Goal: Task Accomplishment & Management: Complete application form

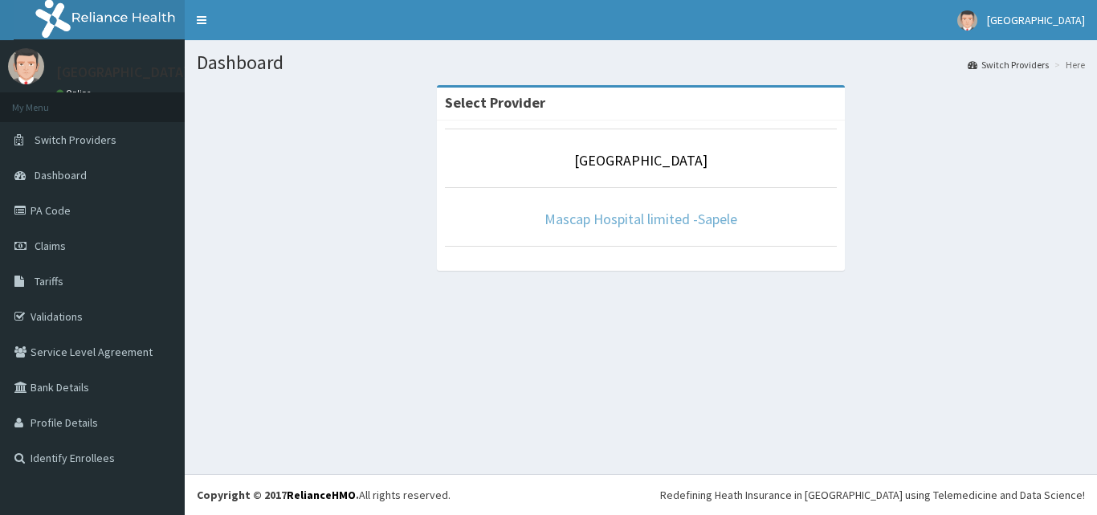
click at [685, 223] on link "Mascap Hospital limited -Sapele" at bounding box center [640, 219] width 193 height 18
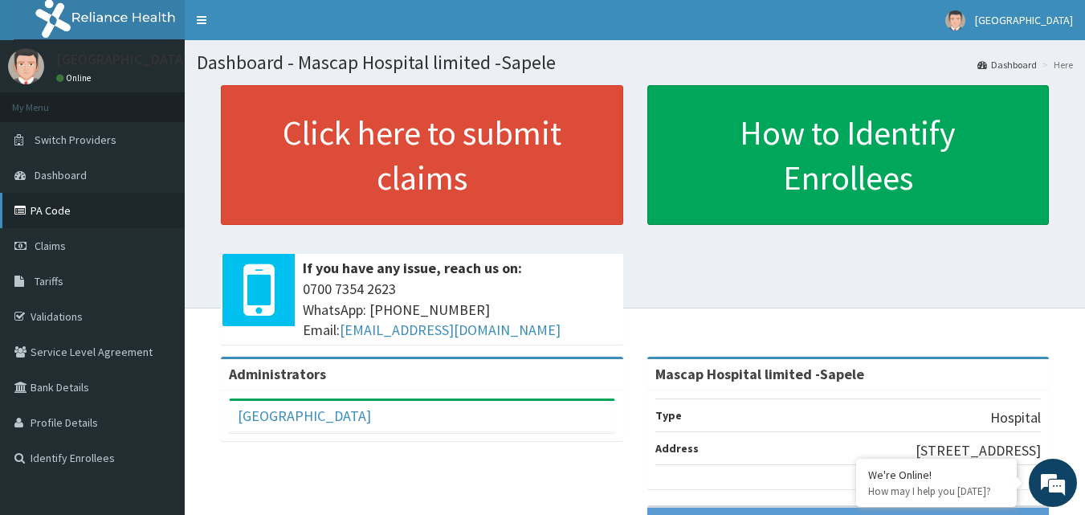
click at [75, 218] on link "PA Code" at bounding box center [92, 210] width 185 height 35
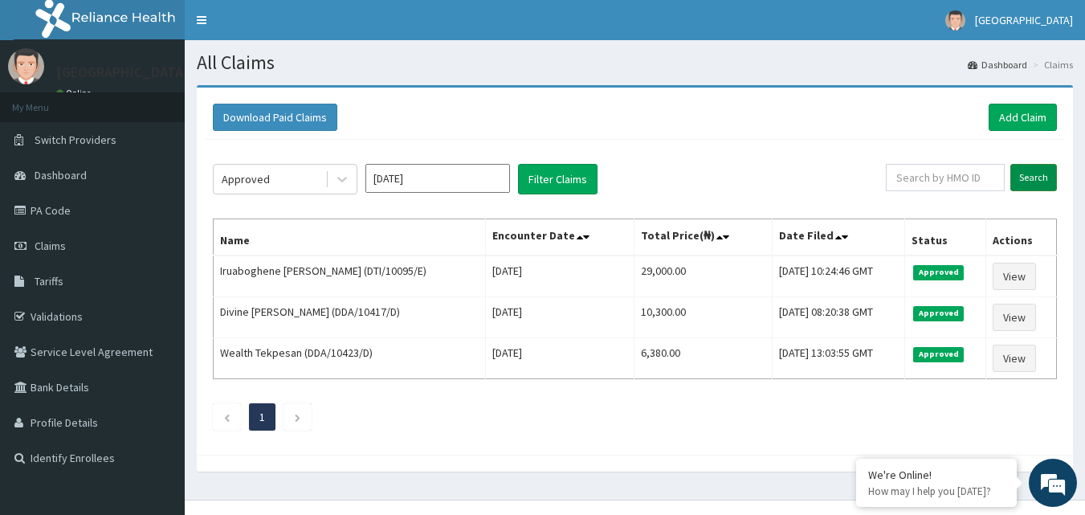
click at [1035, 176] on input "Search" at bounding box center [1033, 177] width 47 height 27
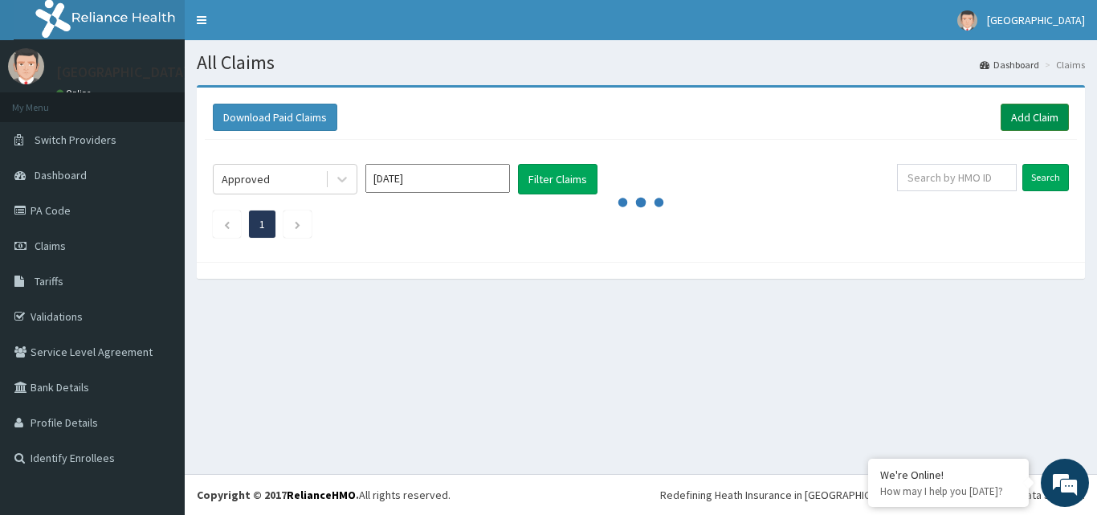
click at [1024, 112] on link "Add Claim" at bounding box center [1035, 117] width 68 height 27
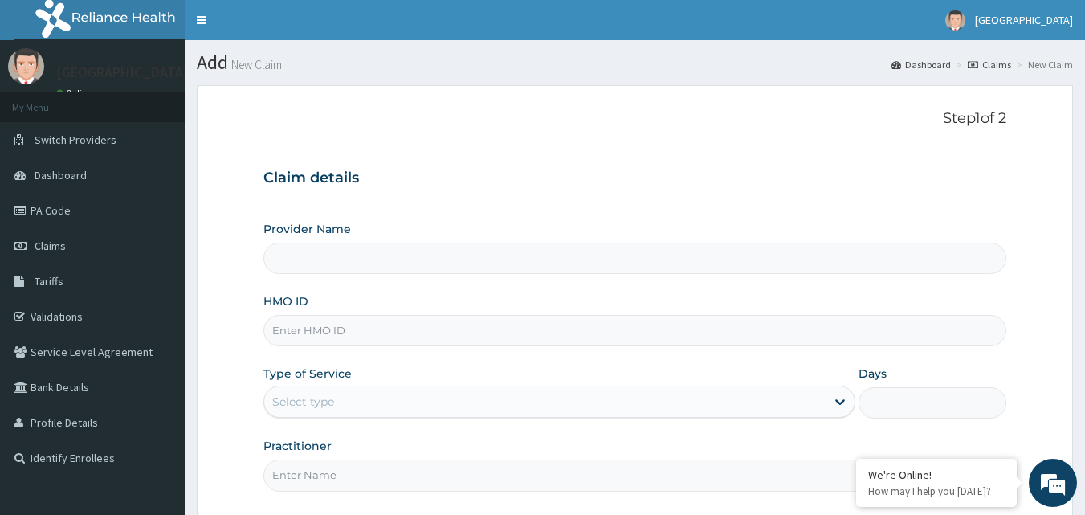
click at [461, 258] on input "Provider Name" at bounding box center [635, 258] width 744 height 31
click at [446, 327] on input "HMO ID" at bounding box center [635, 330] width 744 height 31
type input "Mascap Hospital limited -Sapele"
type input "DDA/10439/B"
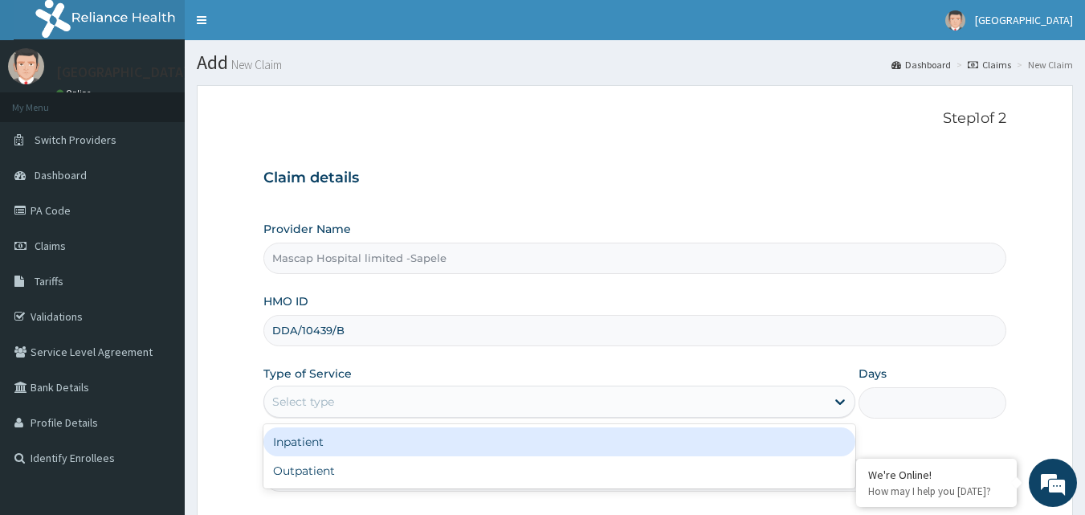
click at [440, 389] on div "Select type" at bounding box center [544, 402] width 561 height 26
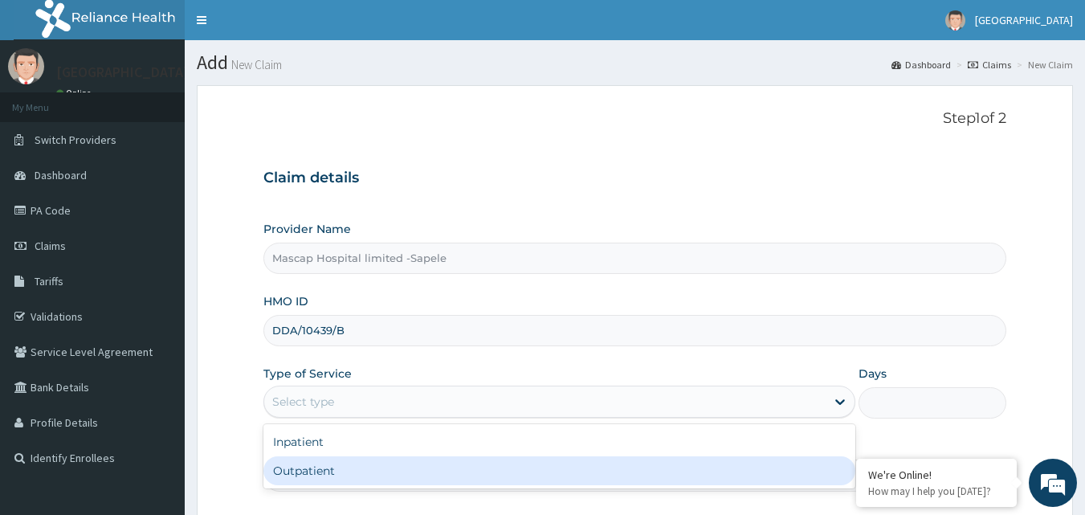
click at [430, 478] on div "Outpatient" at bounding box center [559, 470] width 592 height 29
type input "1"
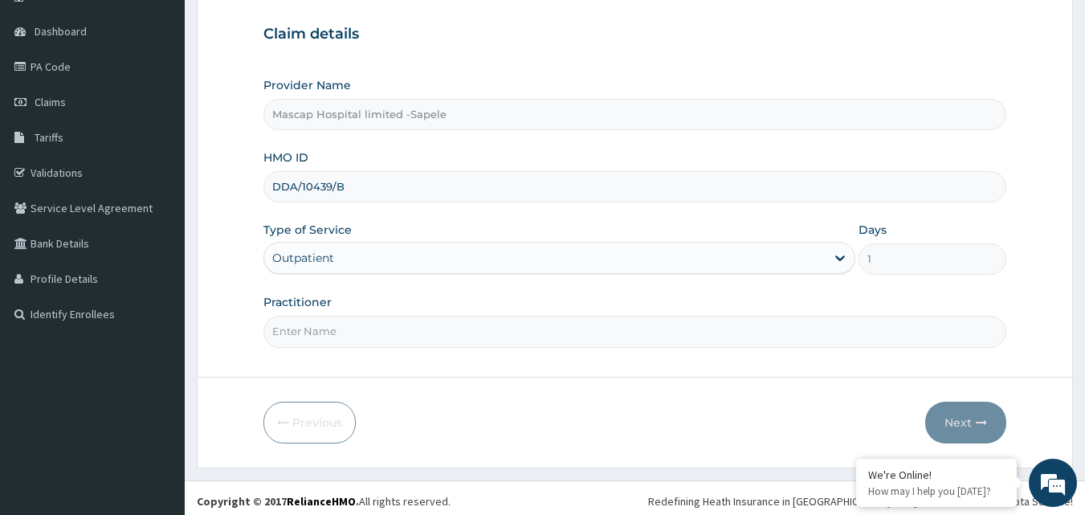
scroll to position [150, 0]
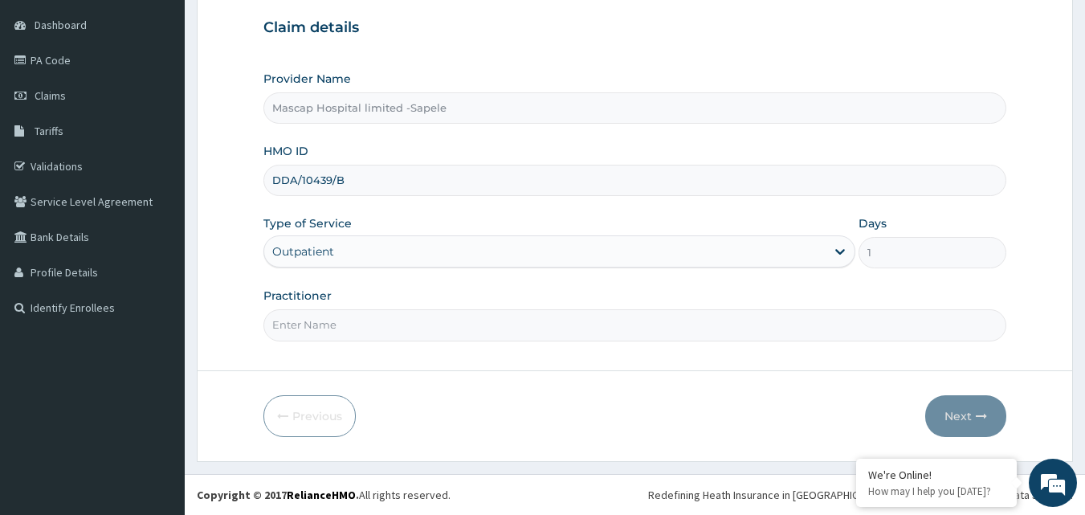
click at [427, 321] on input "Practitioner" at bounding box center [635, 324] width 744 height 31
type input "[PERSON_NAME]"
click at [968, 412] on button "Next" at bounding box center [965, 416] width 81 height 42
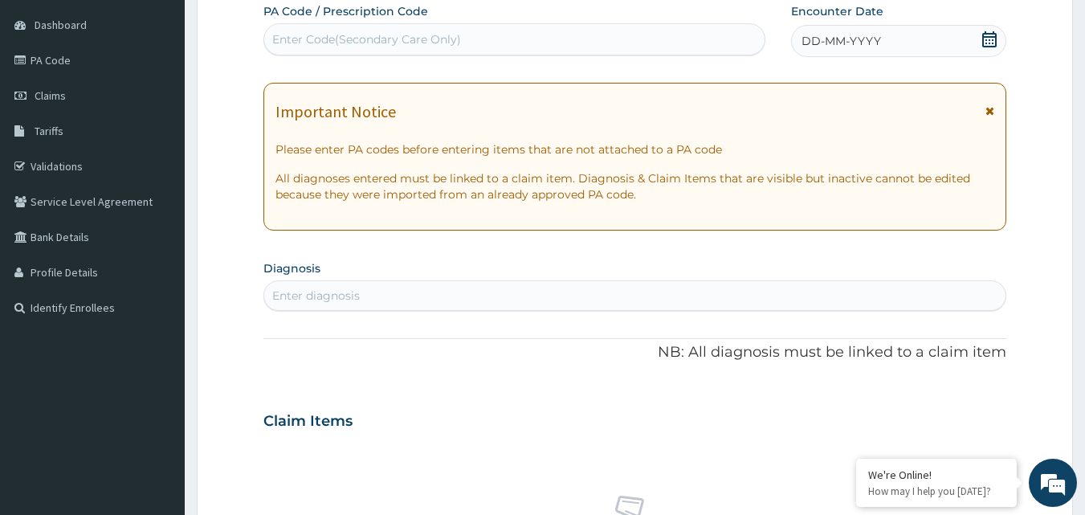
click at [989, 110] on icon at bounding box center [989, 110] width 9 height 11
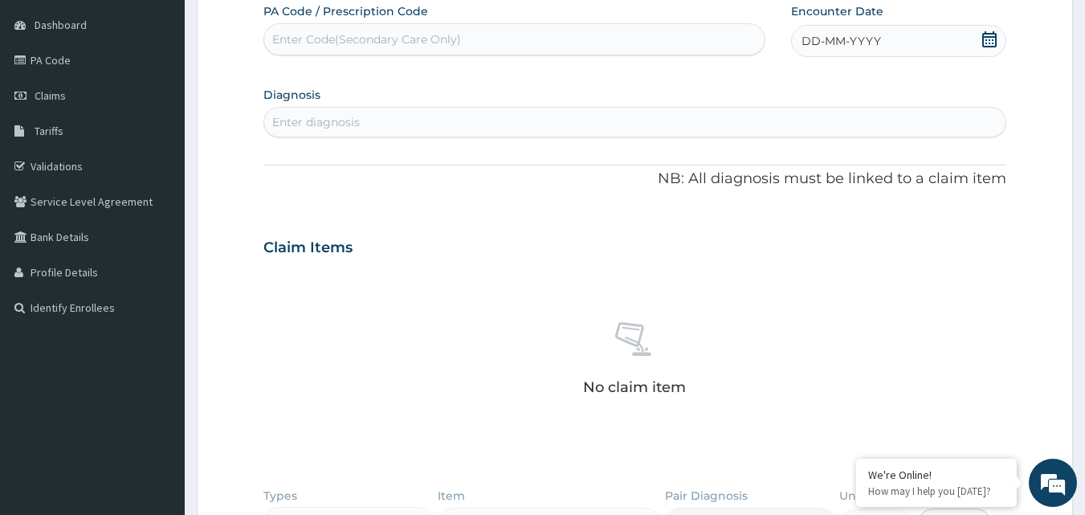
click at [978, 39] on div "DD-MM-YYYY" at bounding box center [898, 41] width 215 height 32
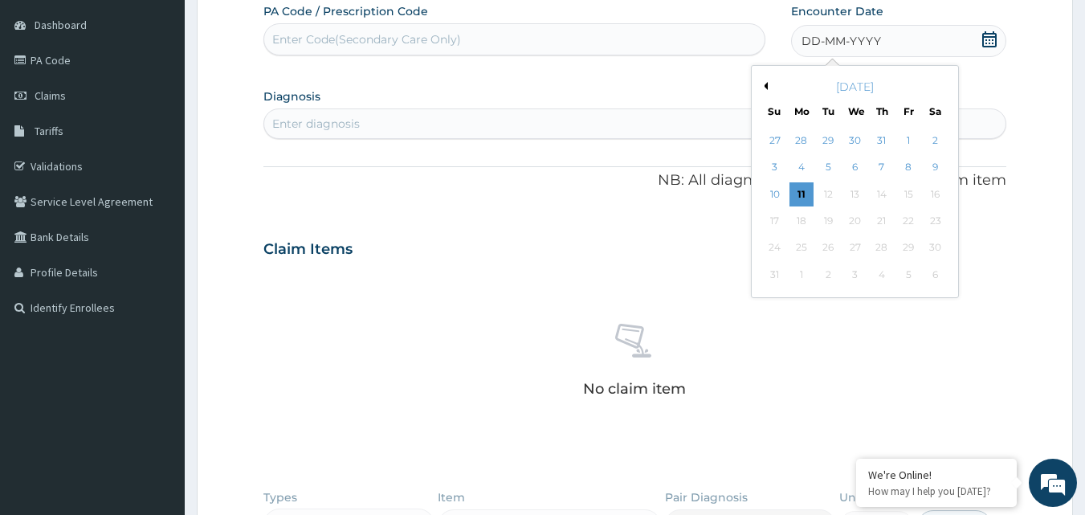
click at [634, 80] on div "PA Code / Prescription Code Enter Code(Secondary Care Only) Encounter Date DD-M…" at bounding box center [635, 332] width 744 height 659
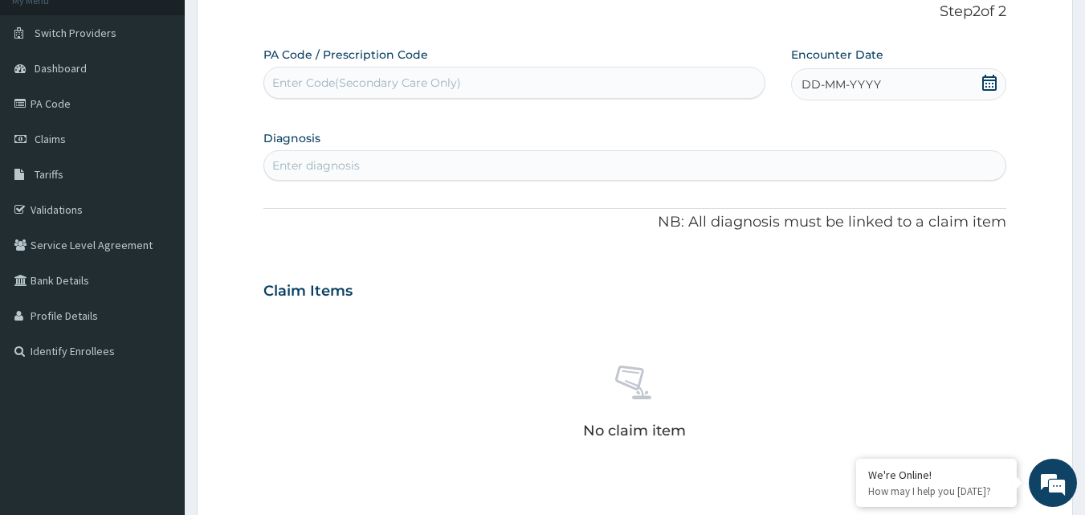
scroll to position [70, 0]
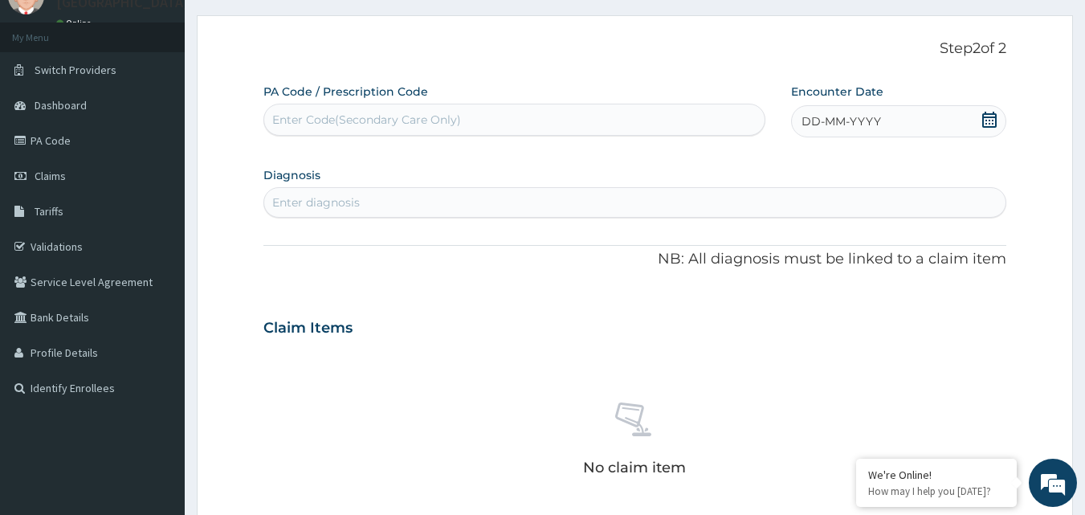
click at [450, 112] on div "Enter Code(Secondary Care Only)" at bounding box center [366, 120] width 189 height 16
type input "PA/233A06"
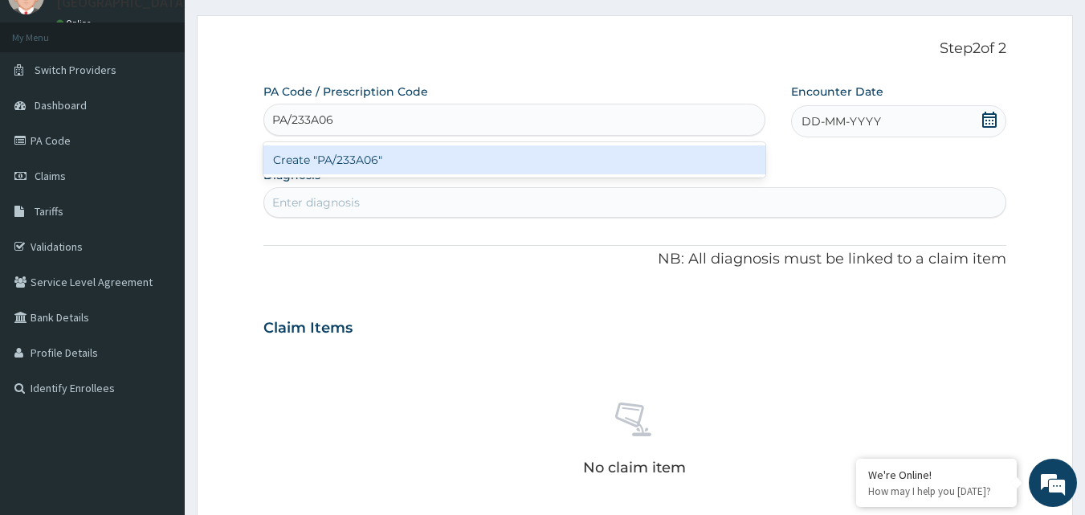
click at [420, 155] on div "Create "PA/233A06"" at bounding box center [514, 159] width 503 height 29
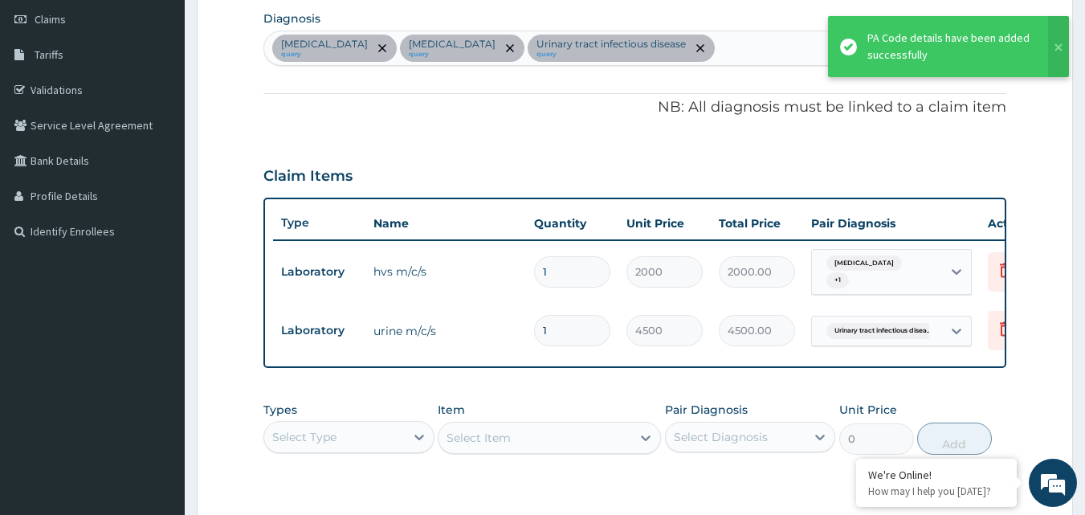
scroll to position [230, 0]
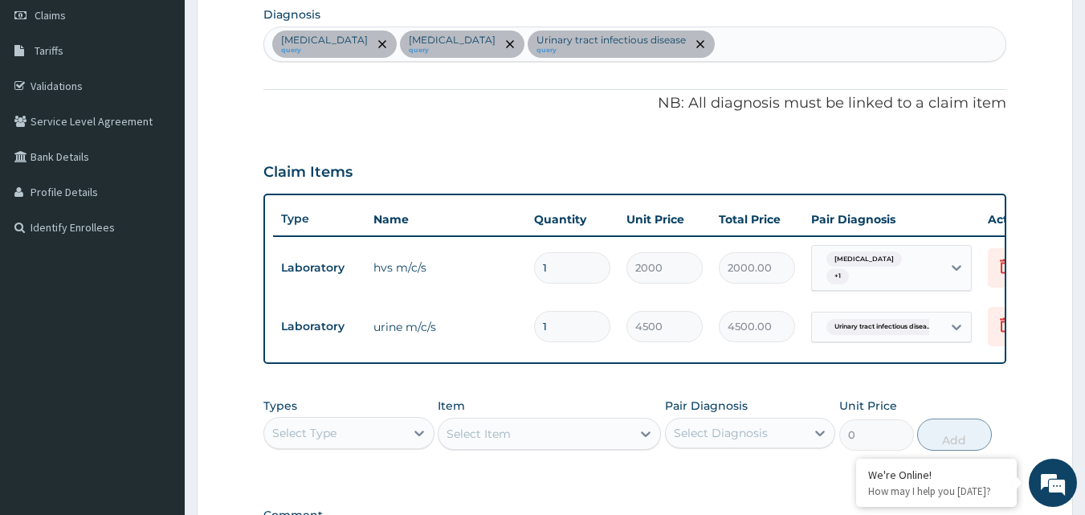
click at [753, 47] on div "[MEDICAL_DATA] query [MEDICAL_DATA] query Urinary tract [MEDICAL_DATA] query" at bounding box center [635, 44] width 742 height 34
type input "[MEDICAL_DATA] D"
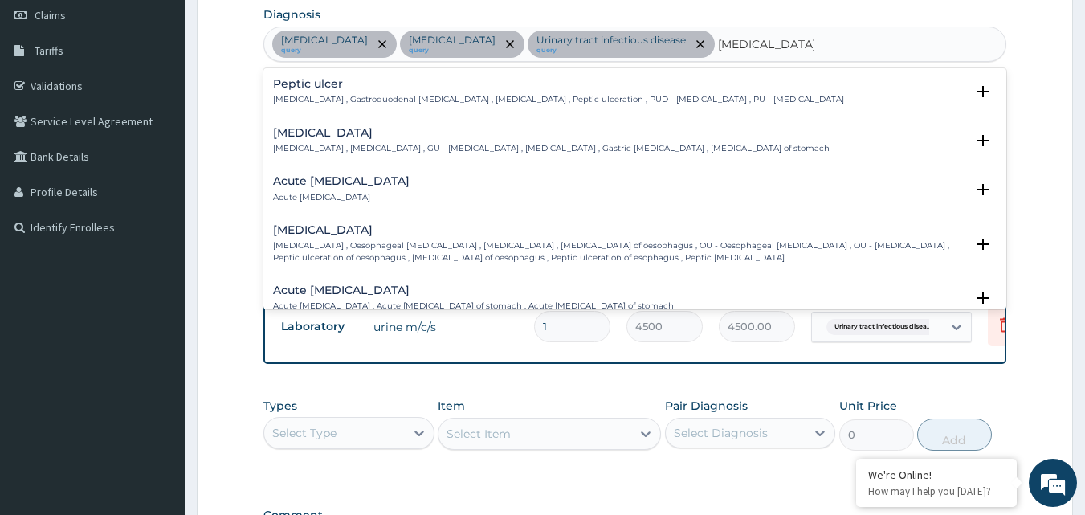
click at [464, 96] on p "[MEDICAL_DATA] , Gastroduodenal [MEDICAL_DATA] , [MEDICAL_DATA] , Peptic ulcera…" at bounding box center [558, 99] width 571 height 11
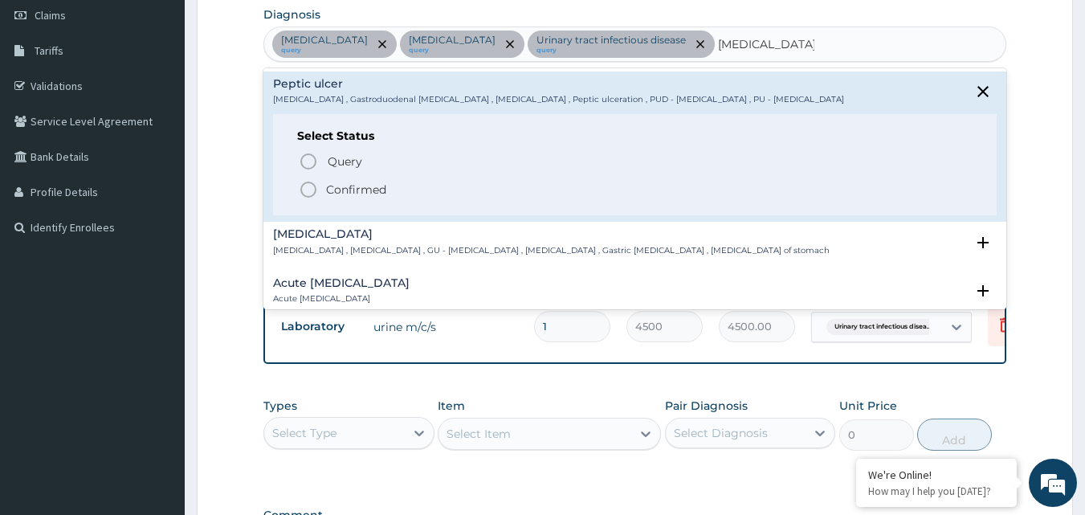
click at [311, 191] on icon "status option filled" at bounding box center [308, 189] width 19 height 19
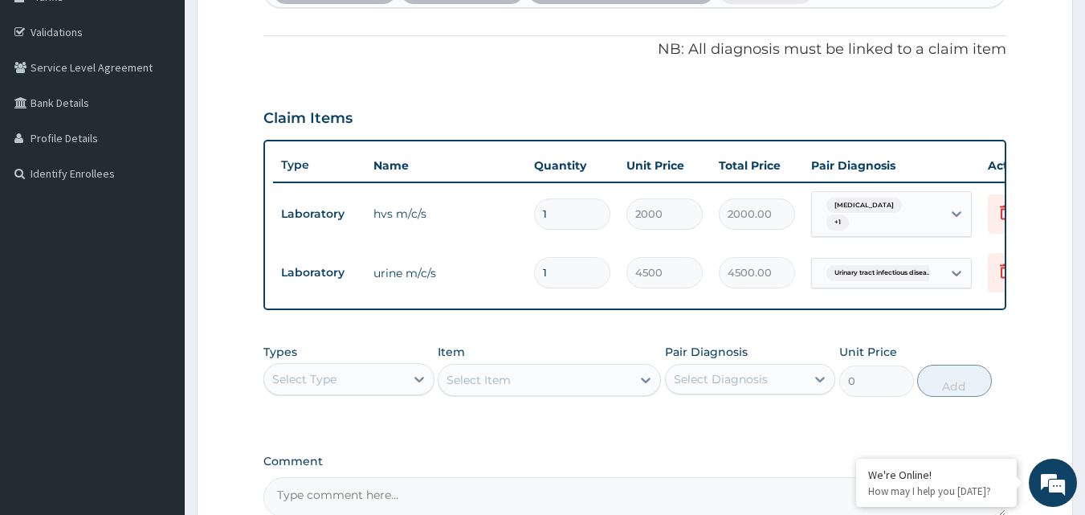
scroll to position [391, 0]
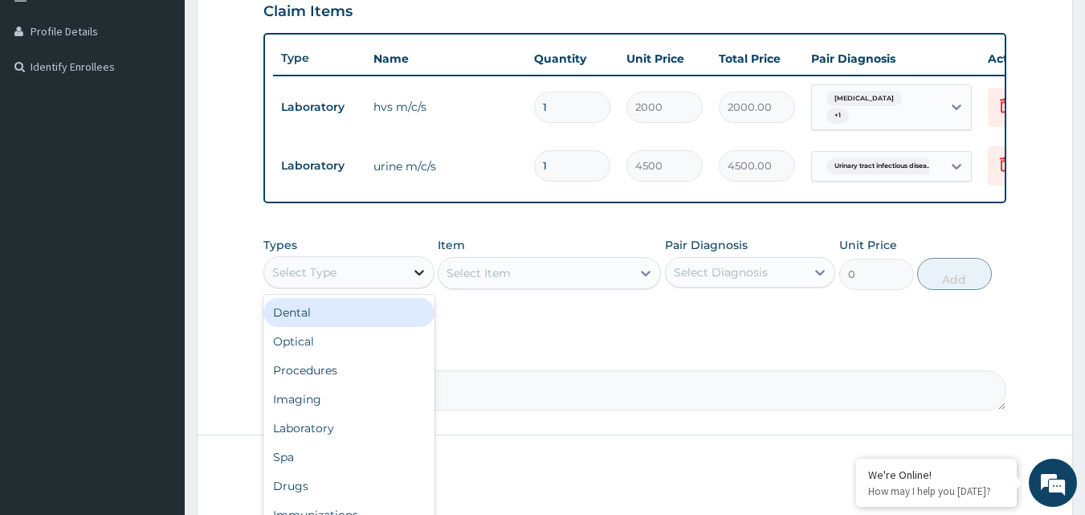
click at [422, 279] on icon at bounding box center [419, 272] width 16 height 16
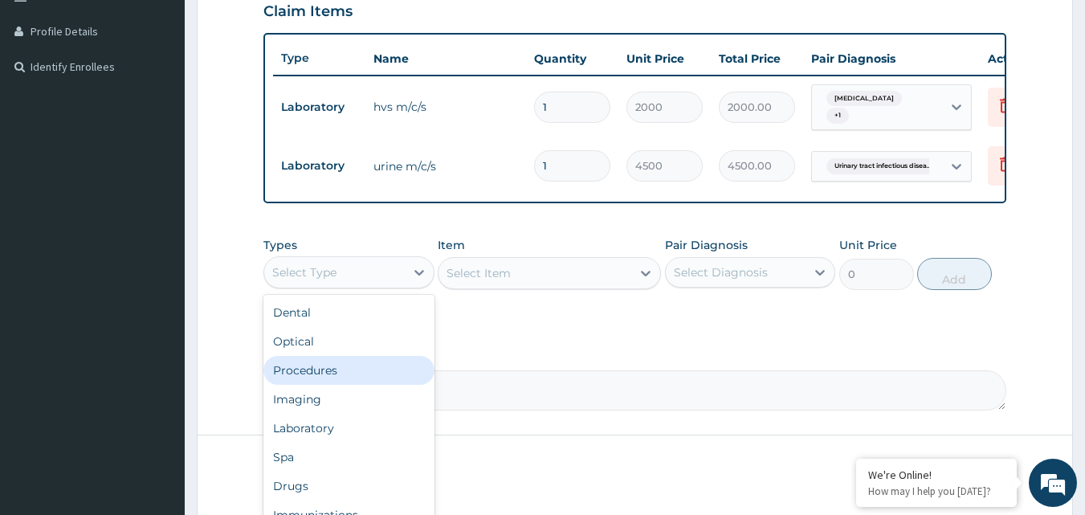
scroll to position [55, 0]
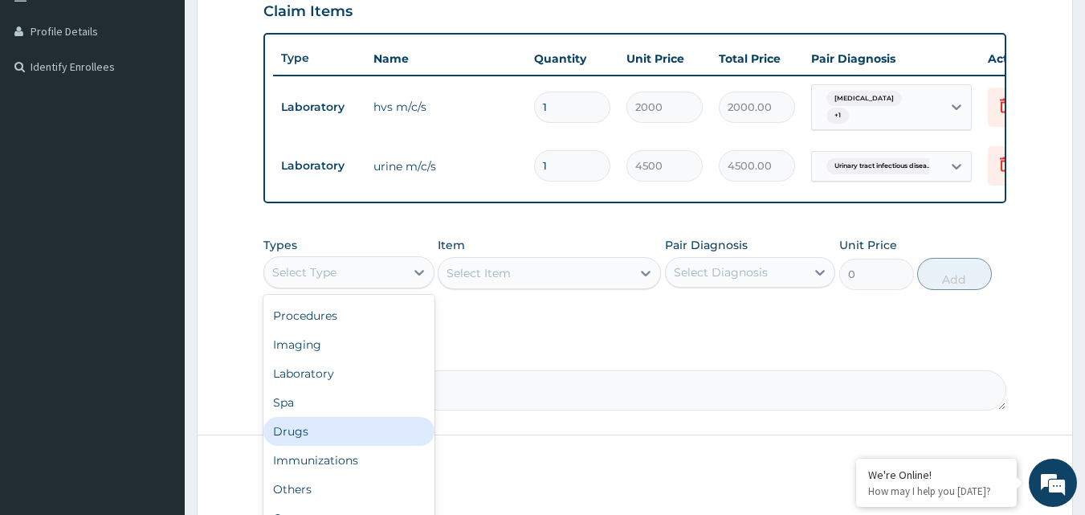
click at [340, 443] on div "Drugs" at bounding box center [348, 431] width 171 height 29
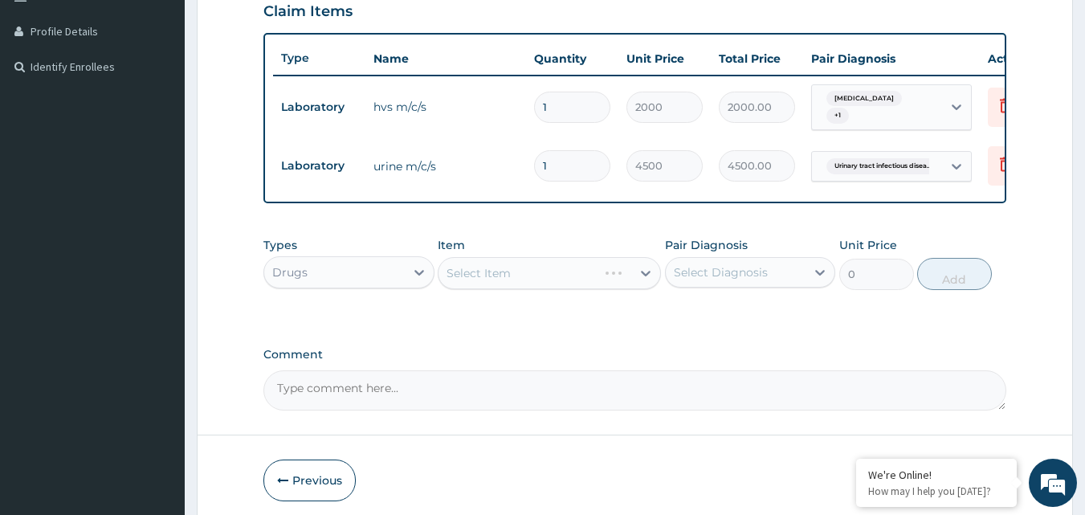
click at [646, 281] on div "Select Item" at bounding box center [549, 273] width 223 height 32
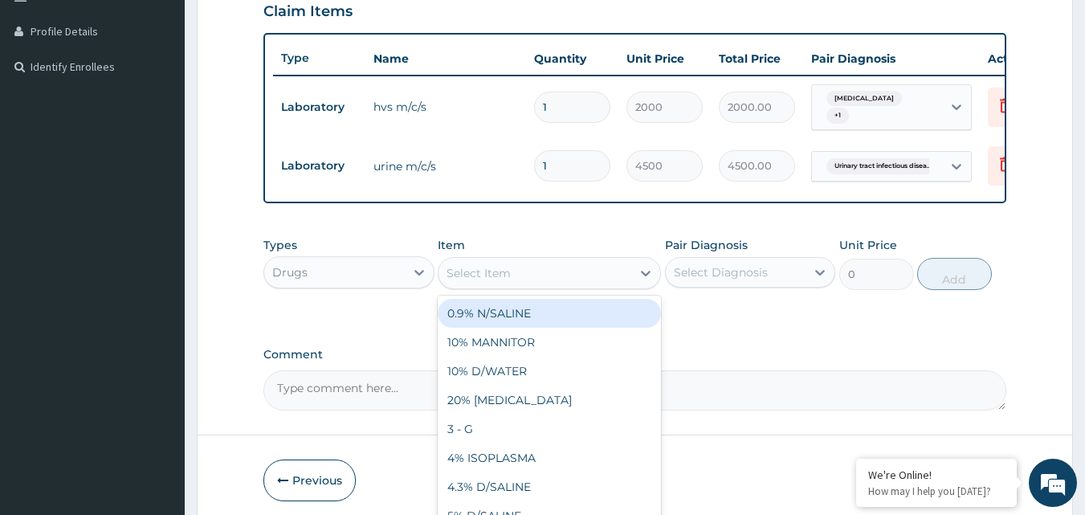
click at [646, 281] on icon at bounding box center [646, 273] width 16 height 16
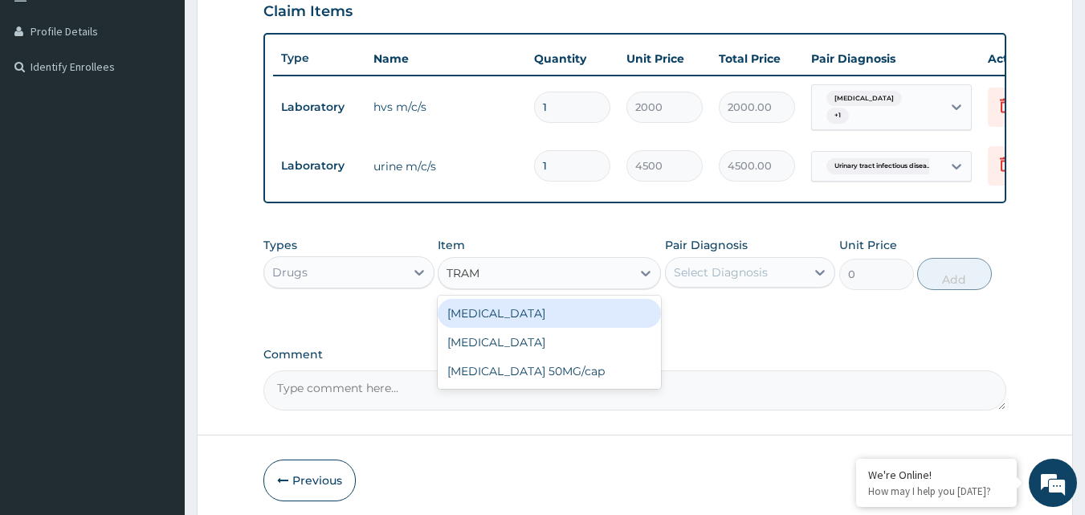
type input "TRAMA"
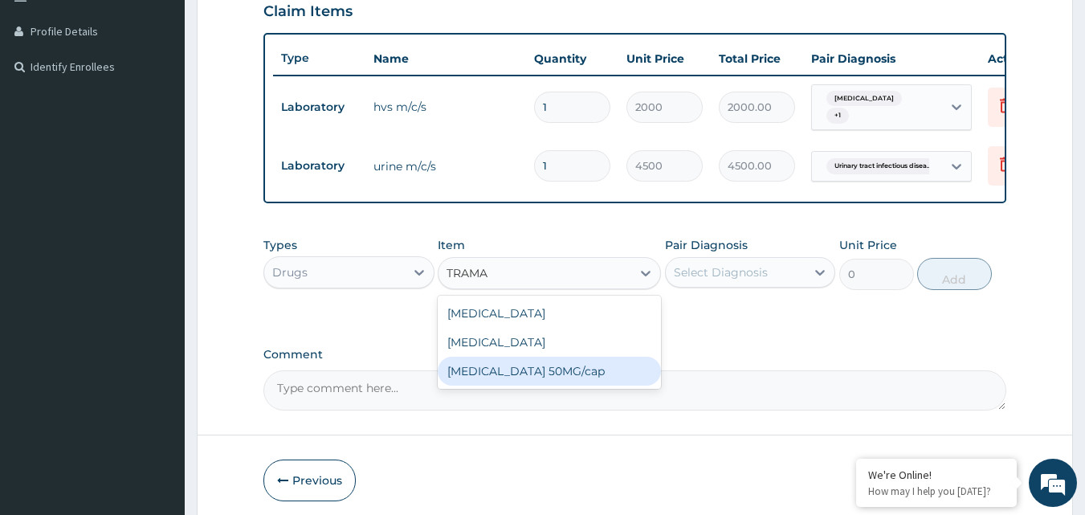
click at [520, 382] on div "[MEDICAL_DATA] 50MG/cap" at bounding box center [549, 371] width 223 height 29
type input "100"
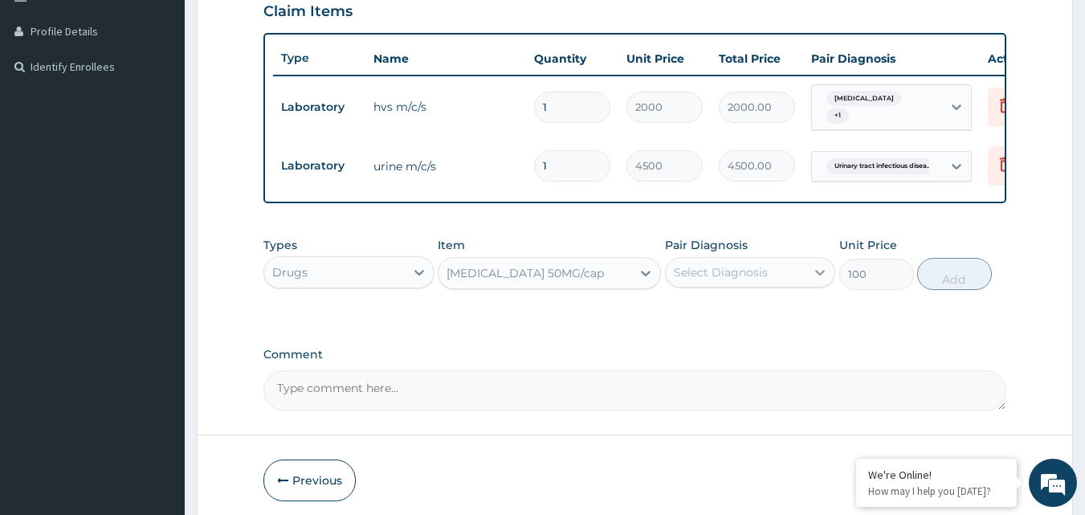
click at [810, 282] on div at bounding box center [819, 272] width 29 height 29
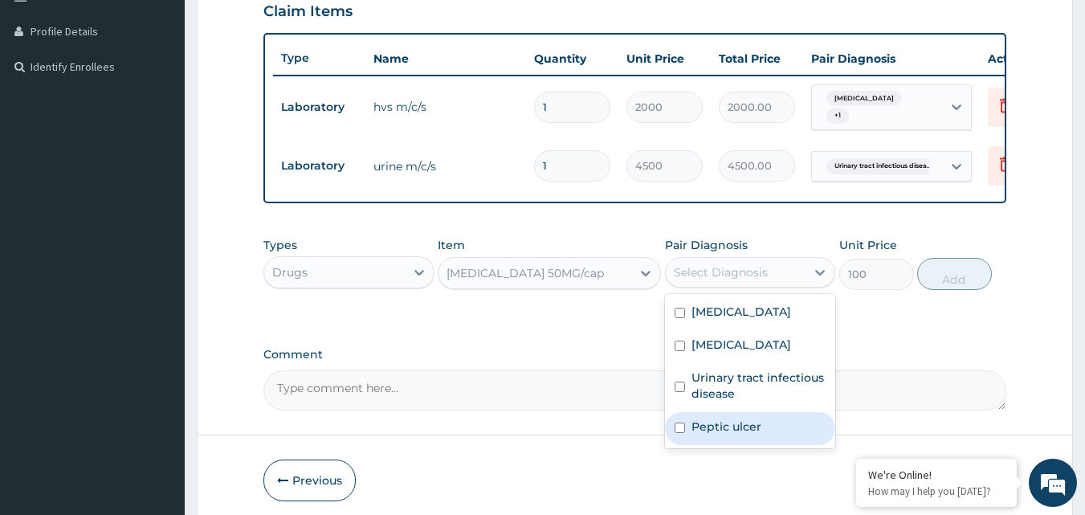
click at [679, 433] on input "checkbox" at bounding box center [680, 427] width 10 height 10
checkbox input "true"
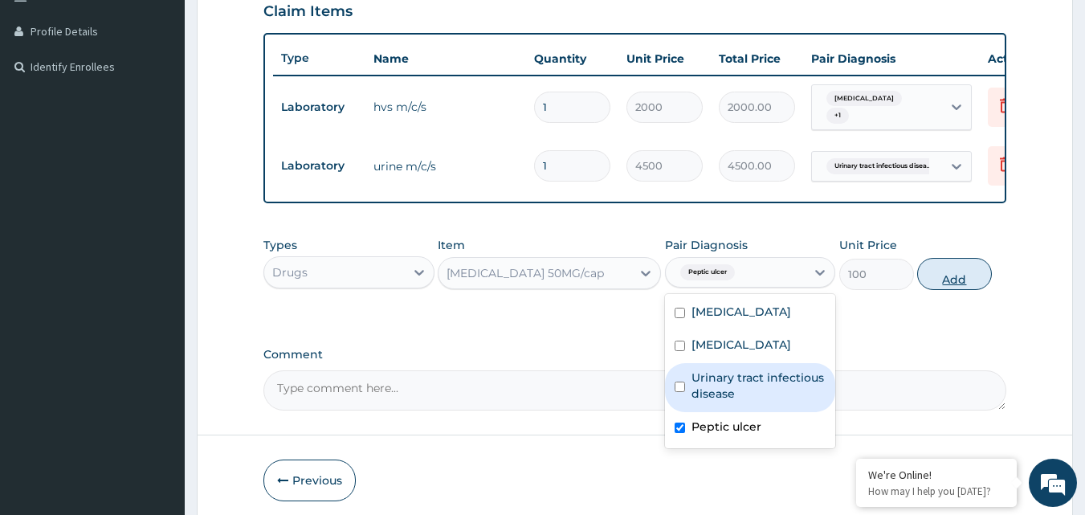
click at [949, 289] on button "Add" at bounding box center [954, 274] width 75 height 32
type input "0"
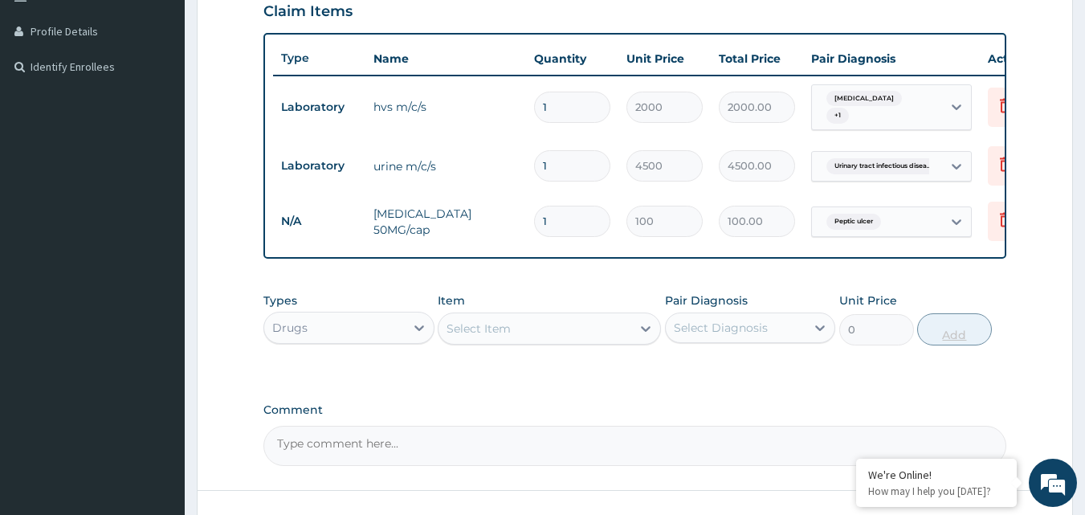
type input "10"
type input "1000.00"
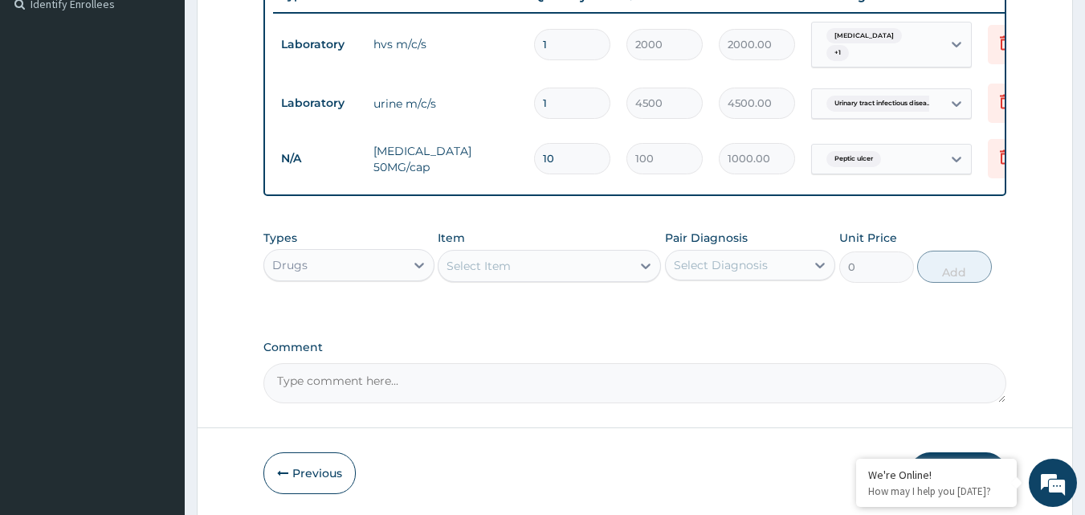
scroll to position [471, 0]
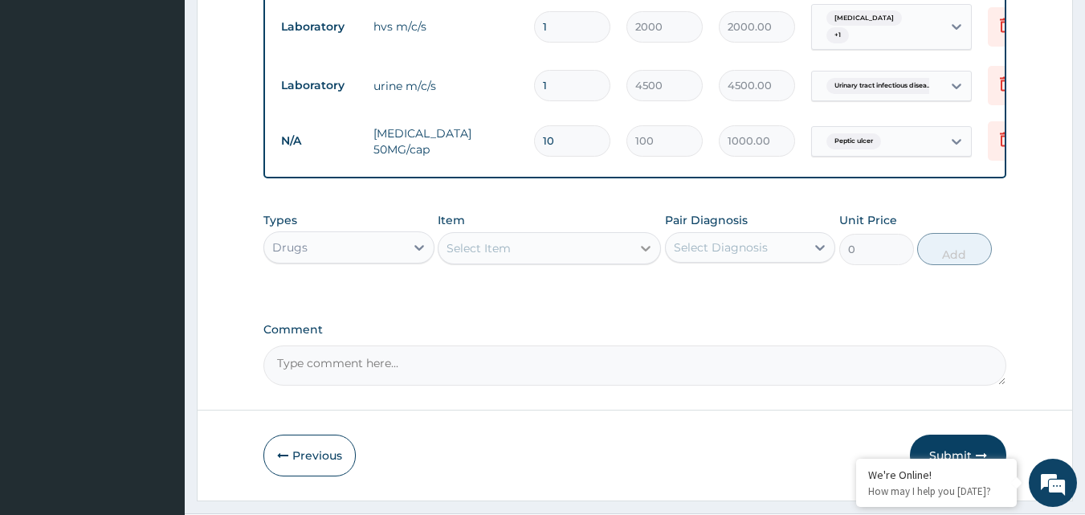
type input "10"
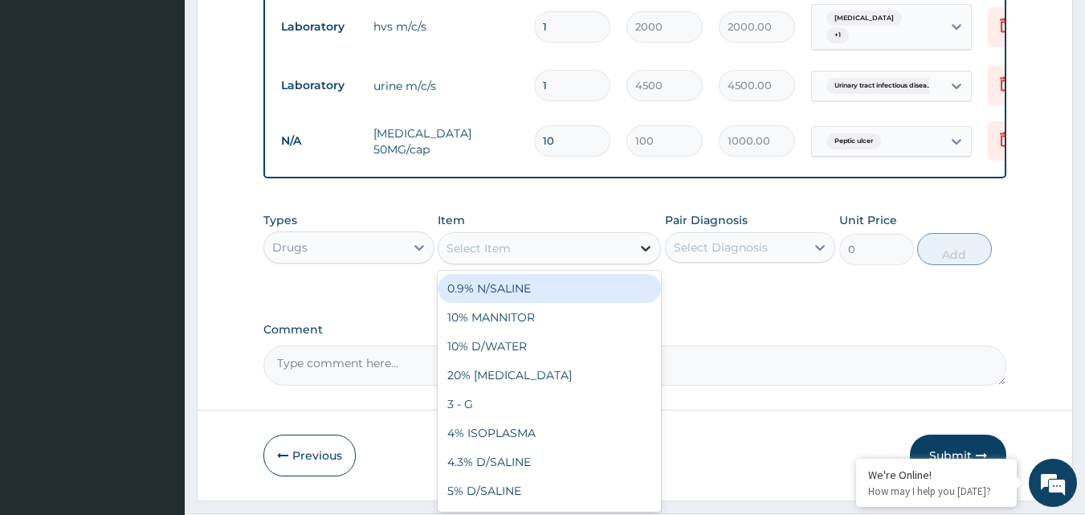
click at [645, 251] on icon at bounding box center [646, 249] width 10 height 6
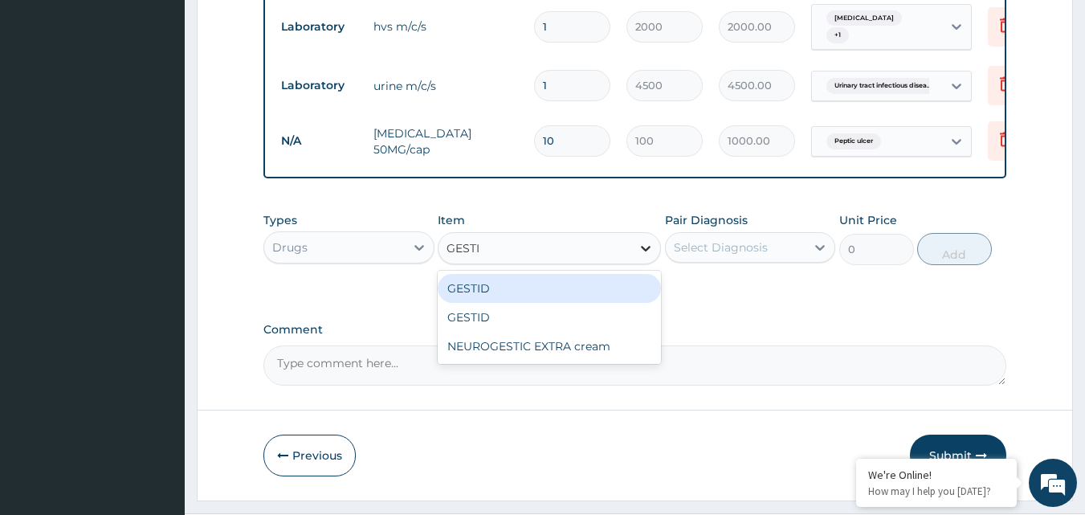
type input "GESTID"
click at [553, 296] on div "GESTID" at bounding box center [549, 288] width 223 height 29
type input "20"
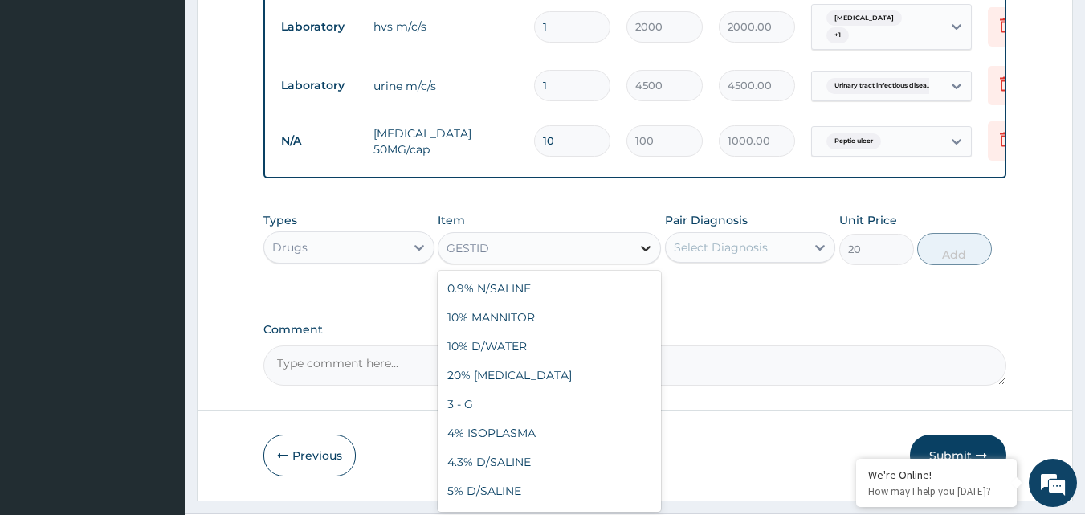
click at [644, 256] on icon at bounding box center [646, 248] width 16 height 16
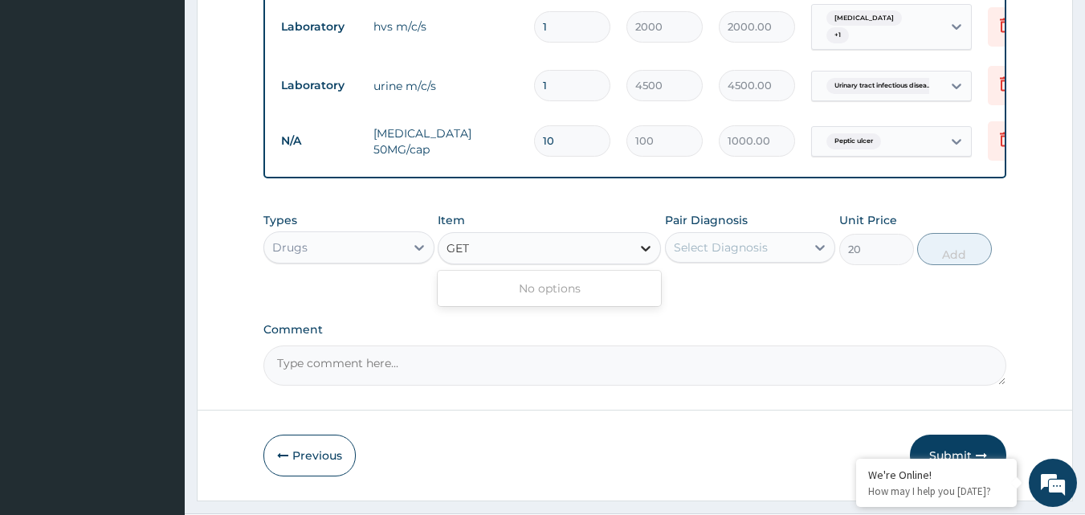
scroll to position [0, 0]
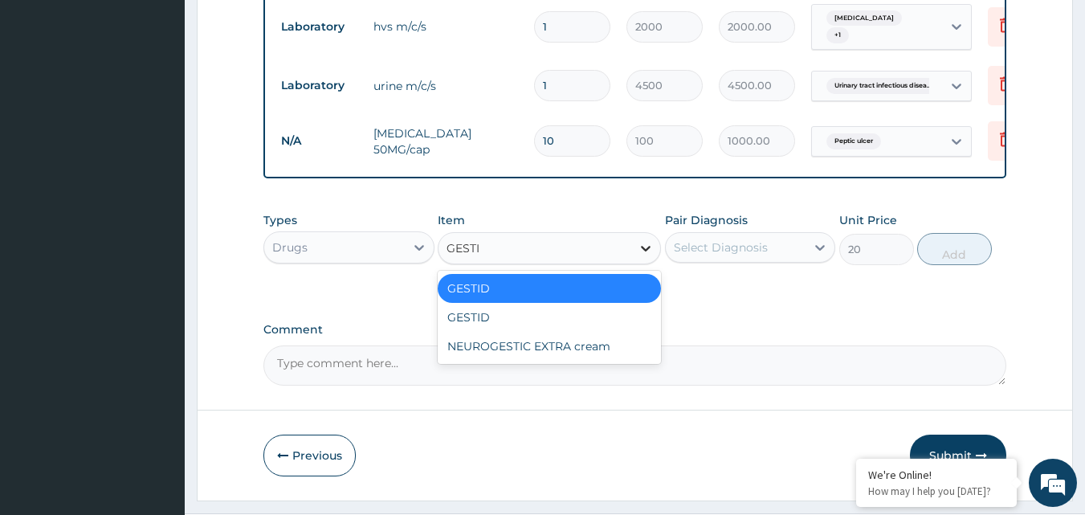
type input "GESTID"
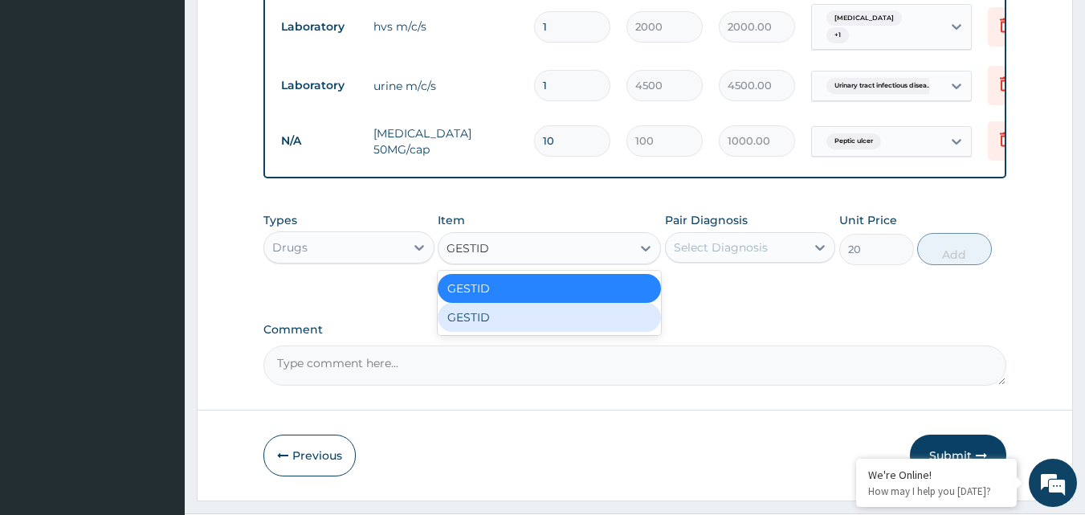
click at [528, 329] on div "GESTID" at bounding box center [549, 317] width 223 height 29
type input "850"
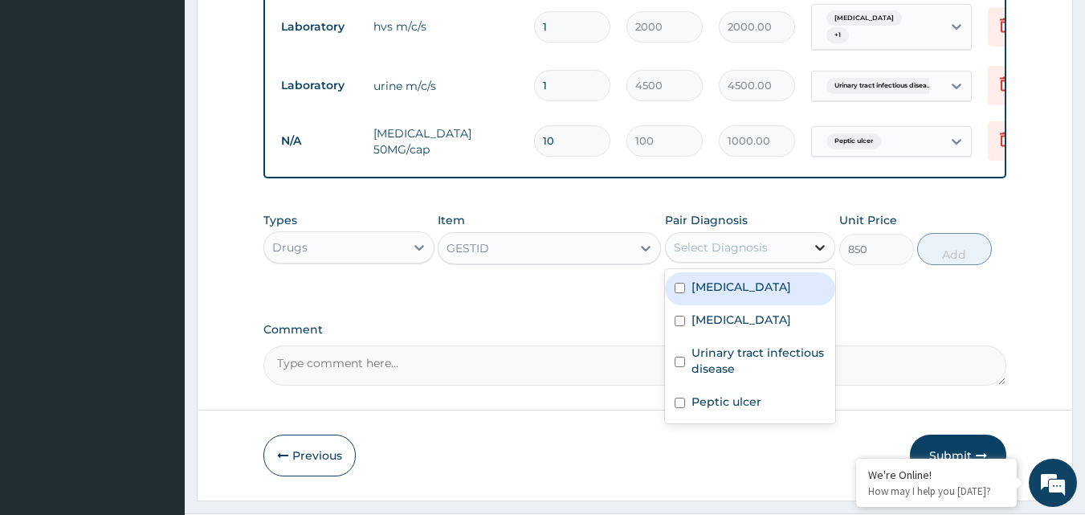
click at [820, 254] on icon at bounding box center [820, 247] width 16 height 16
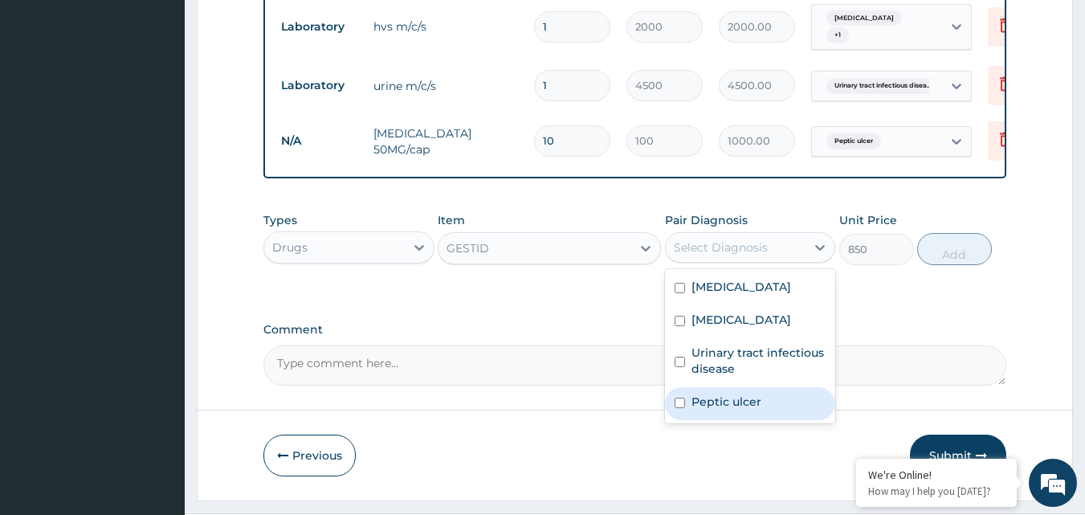
click at [679, 408] on input "checkbox" at bounding box center [680, 403] width 10 height 10
checkbox input "true"
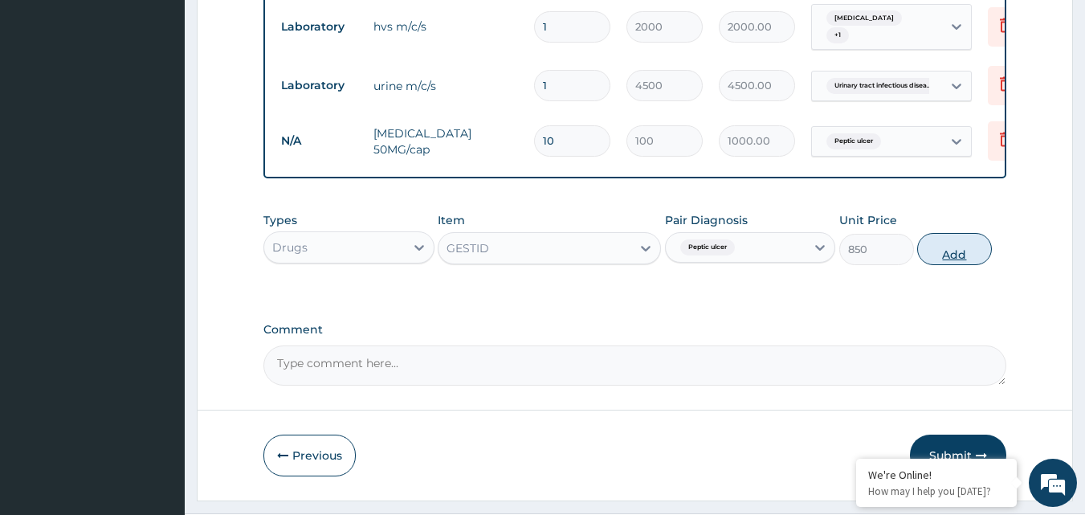
click at [963, 260] on button "Add" at bounding box center [954, 249] width 75 height 32
type input "0"
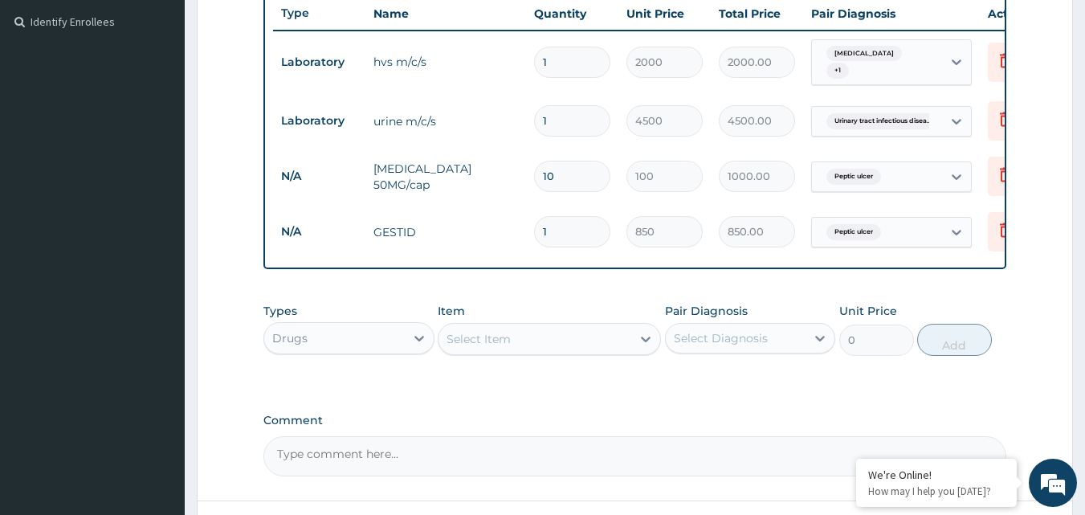
scroll to position [471, 0]
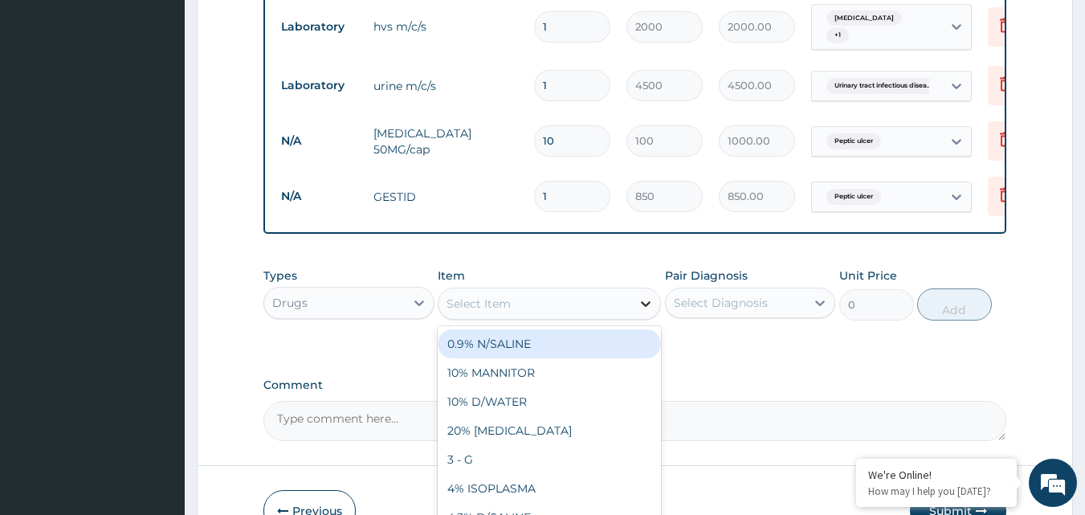
click at [648, 312] on icon at bounding box center [646, 304] width 16 height 16
type input "FLUCONA"
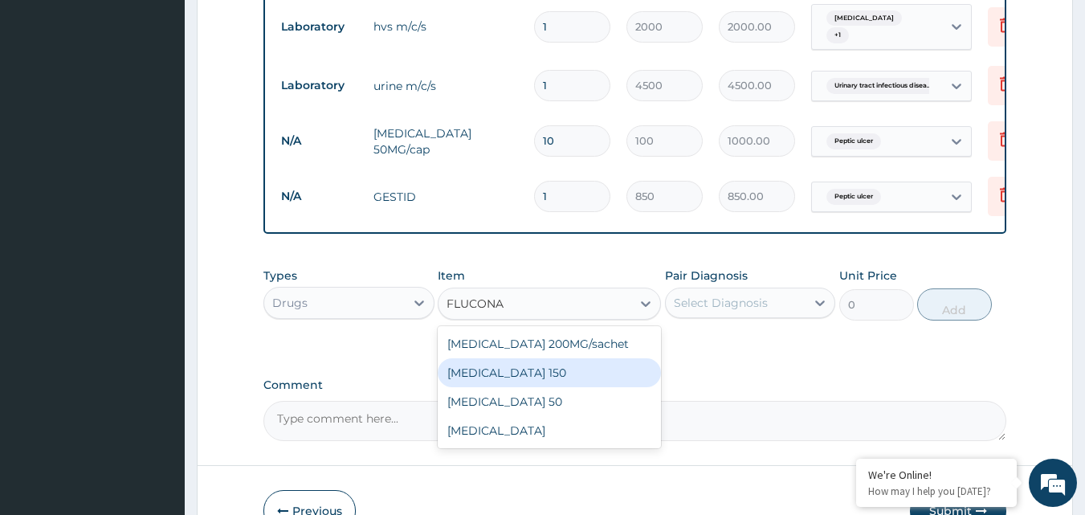
click at [555, 382] on div "[MEDICAL_DATA] 150" at bounding box center [549, 372] width 223 height 29
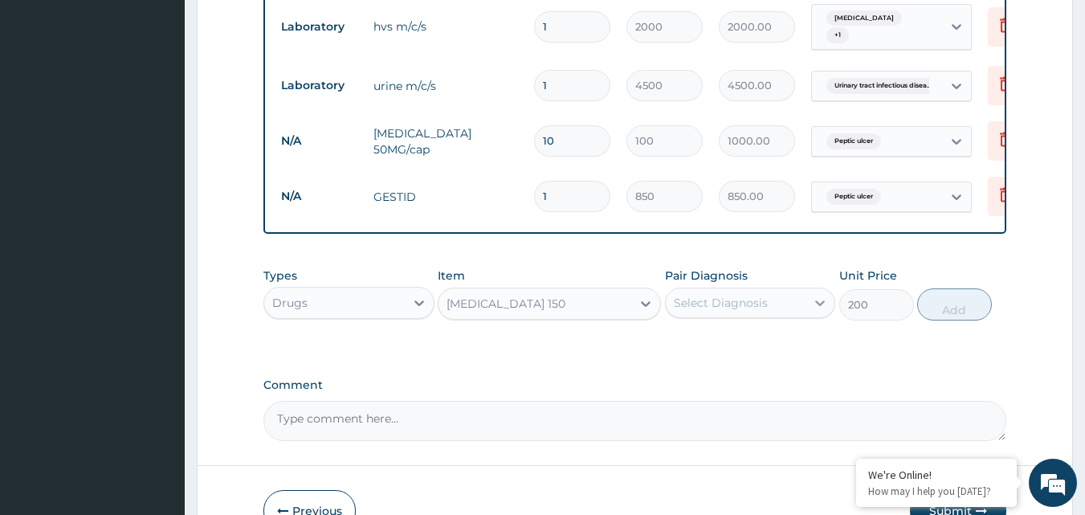
click at [825, 311] on icon at bounding box center [820, 303] width 16 height 16
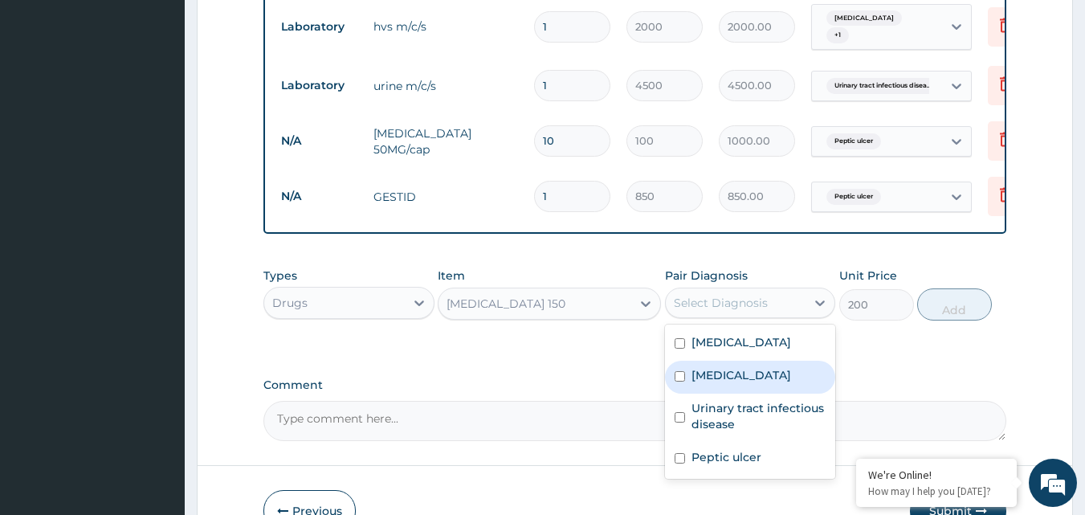
click at [547, 378] on div "Types Drugs Item [MEDICAL_DATA] 150 Pair Diagnosis option [MEDICAL_DATA], selec…" at bounding box center [635, 409] width 744 height 63
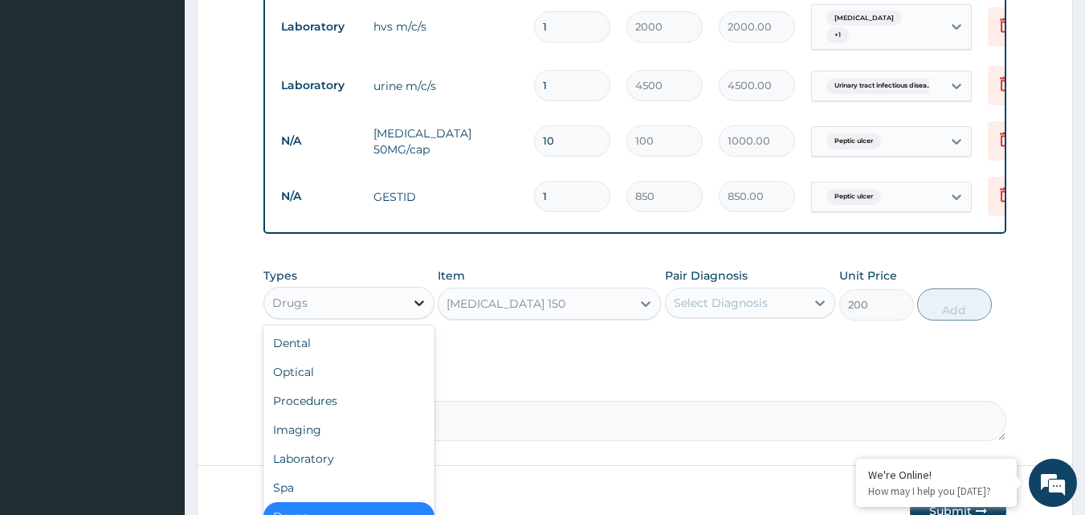
click at [415, 311] on icon at bounding box center [419, 303] width 16 height 16
click at [352, 414] on div "Procedures" at bounding box center [348, 400] width 171 height 29
type input "0"
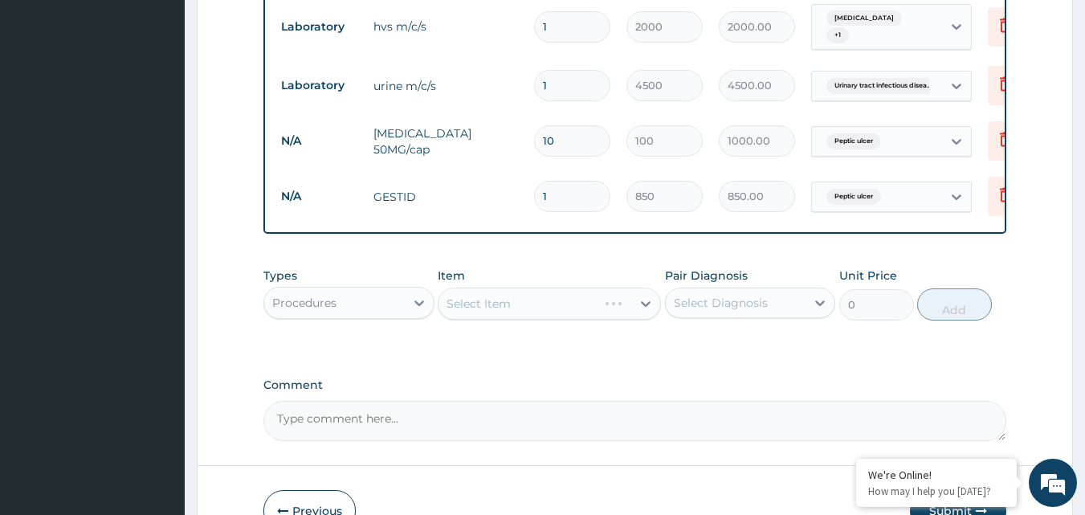
click at [642, 312] on div "Select Item" at bounding box center [549, 304] width 223 height 32
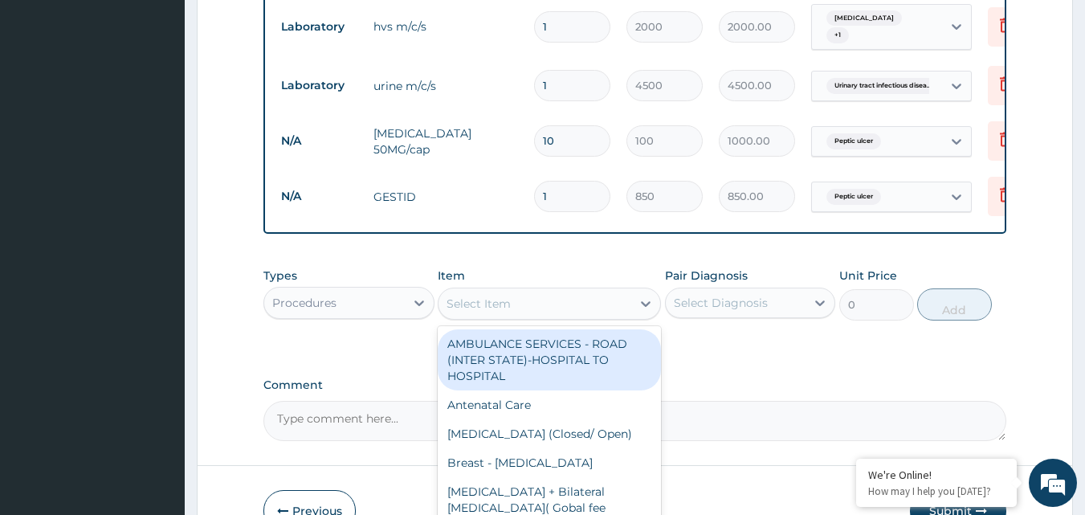
click at [643, 312] on icon at bounding box center [646, 304] width 16 height 16
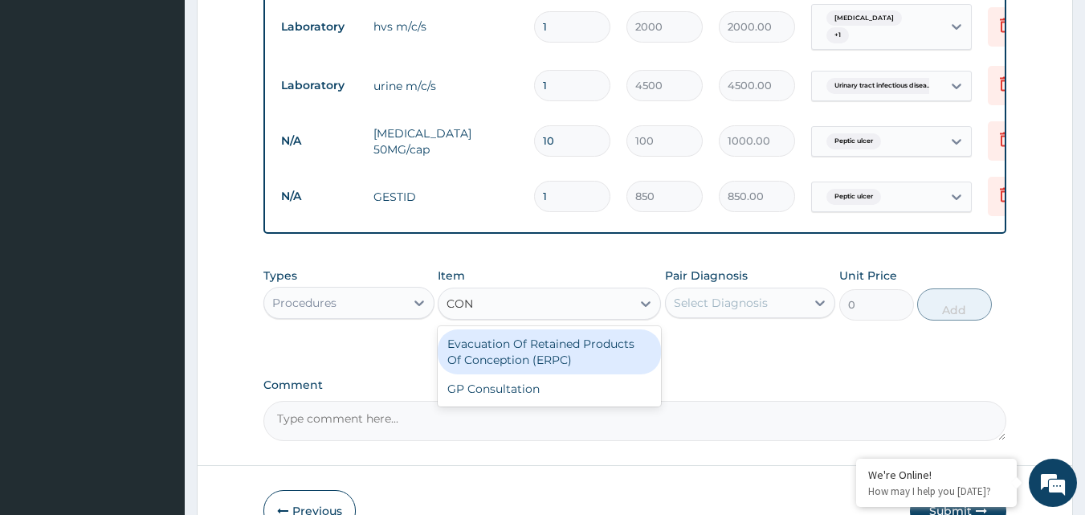
type input "CONS"
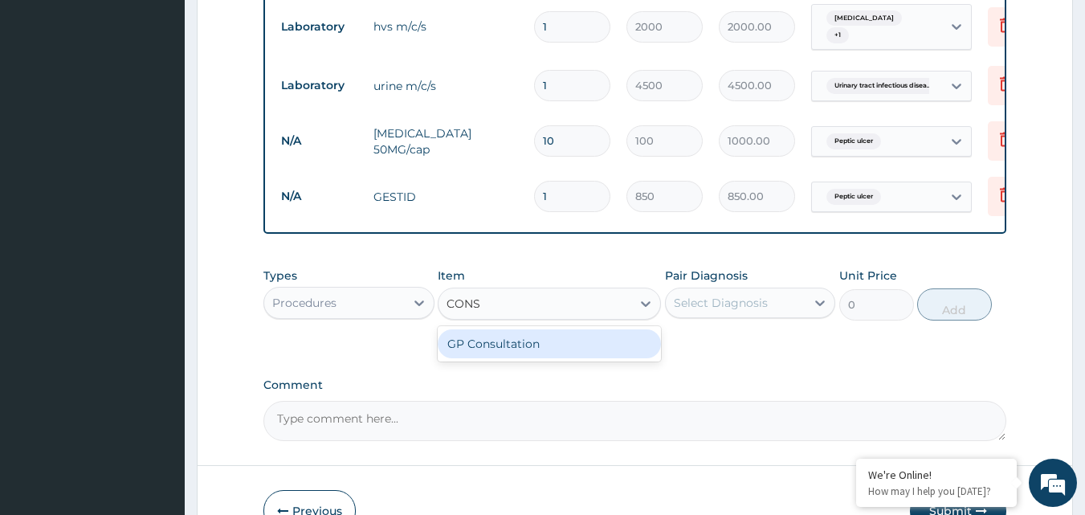
click at [612, 353] on div "GP Consultation" at bounding box center [549, 343] width 223 height 29
type input "1500"
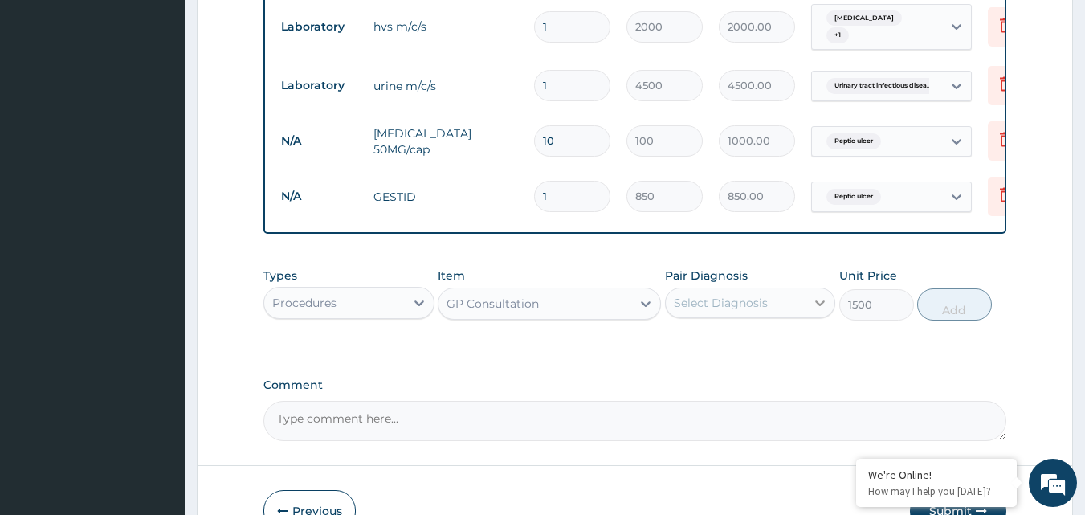
click at [826, 311] on icon at bounding box center [820, 303] width 16 height 16
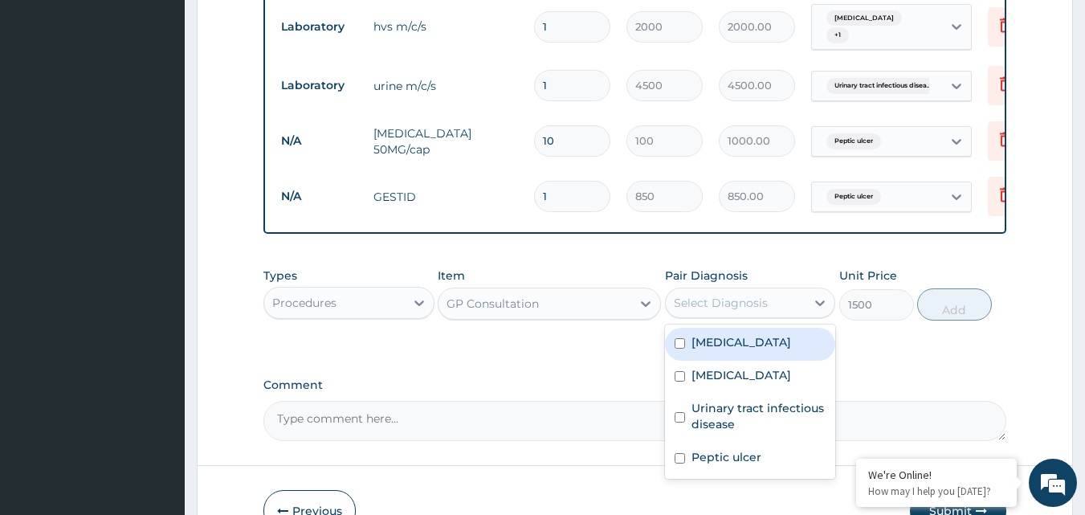
click at [680, 349] on input "checkbox" at bounding box center [680, 343] width 10 height 10
checkbox input "true"
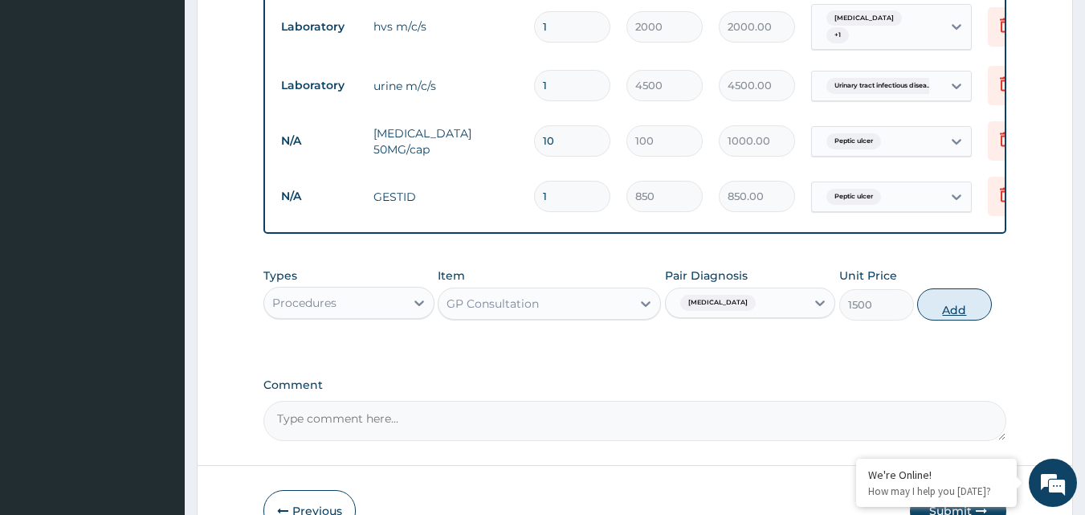
click at [960, 316] on button "Add" at bounding box center [954, 304] width 75 height 32
type input "0"
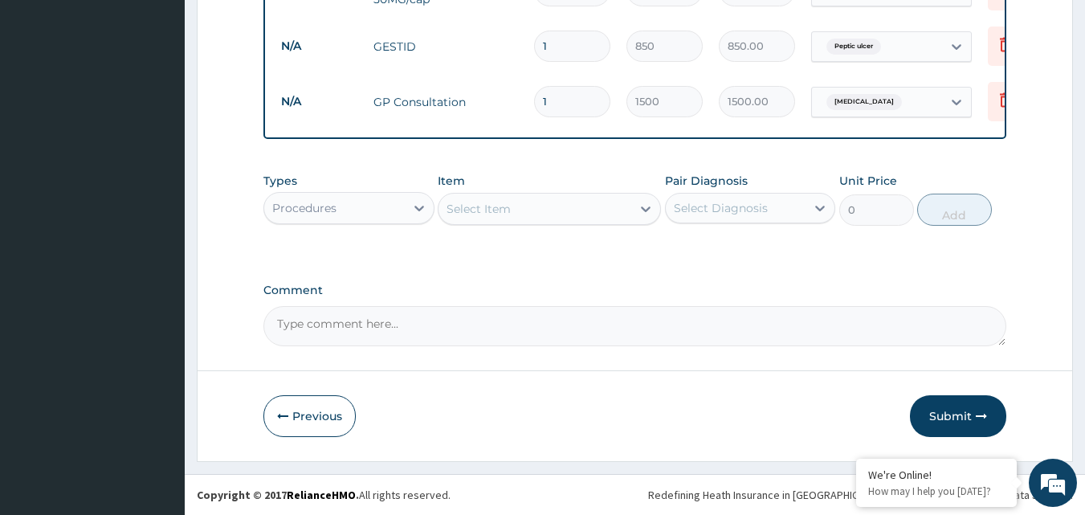
scroll to position [634, 0]
click at [957, 411] on button "Submit" at bounding box center [958, 416] width 96 height 42
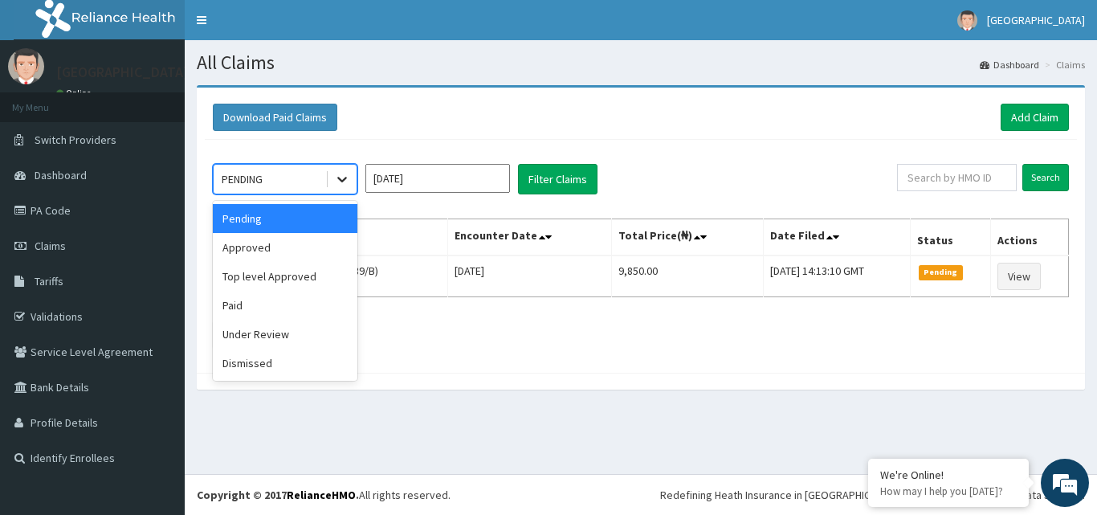
click at [334, 180] on icon at bounding box center [342, 179] width 16 height 16
click at [263, 247] on div "Approved" at bounding box center [285, 247] width 145 height 29
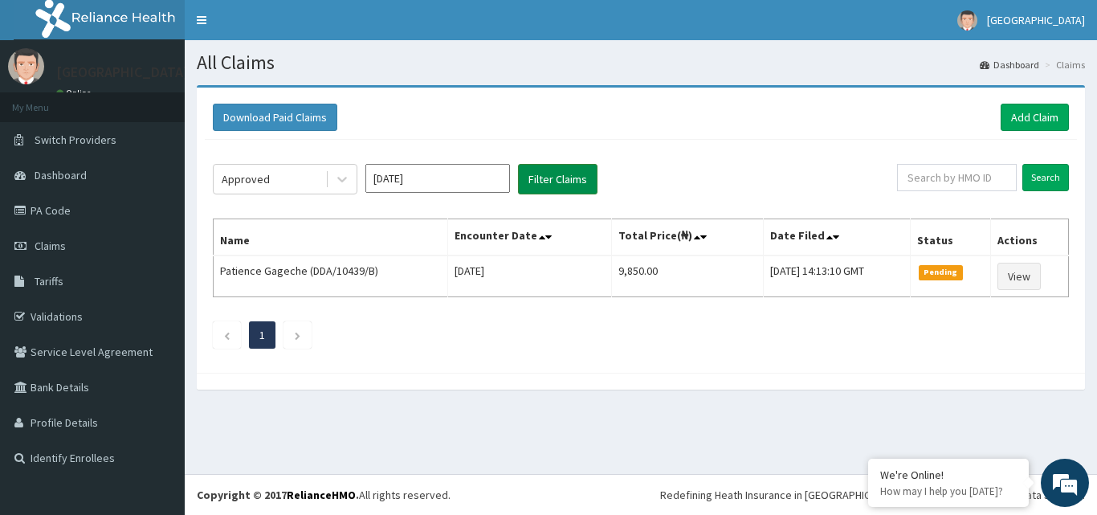
click at [572, 179] on button "Filter Claims" at bounding box center [558, 179] width 80 height 31
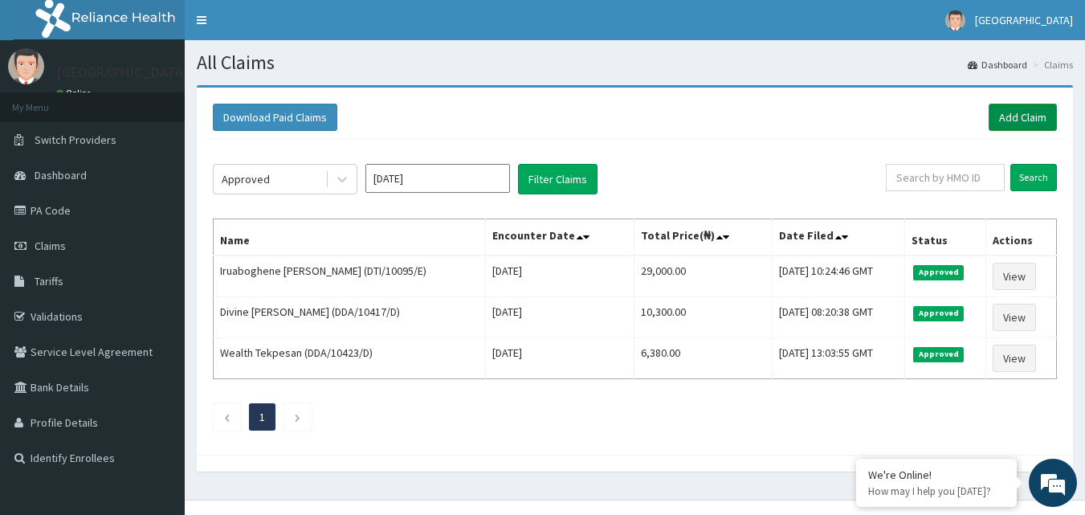
click at [1020, 121] on link "Add Claim" at bounding box center [1023, 117] width 68 height 27
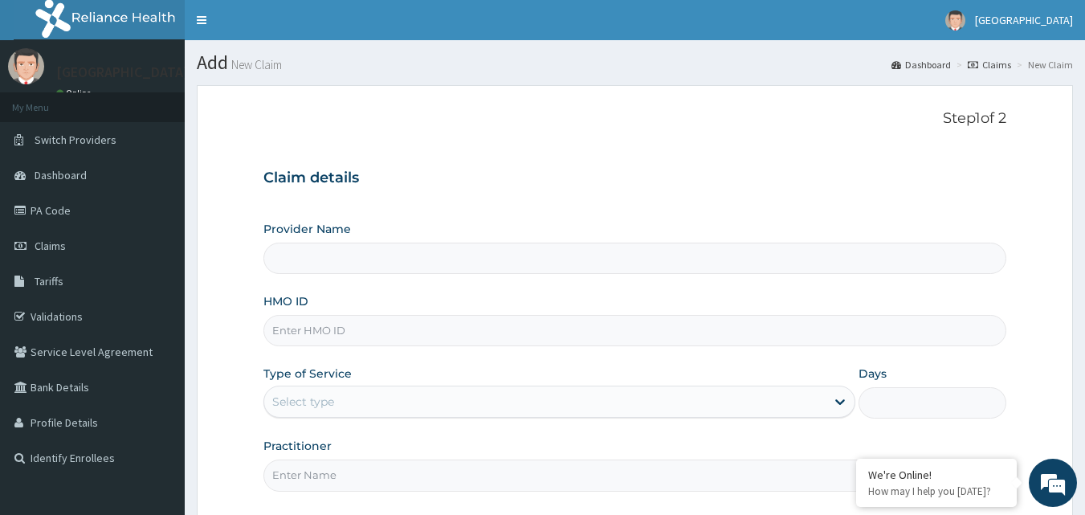
drag, startPoint x: 0, startPoint y: 0, endPoint x: 486, endPoint y: 331, distance: 587.8
click at [486, 331] on input "HMO ID" at bounding box center [635, 330] width 744 height 31
type input "DDA/1049"
type input "Mascap Hospital limited -Sapele"
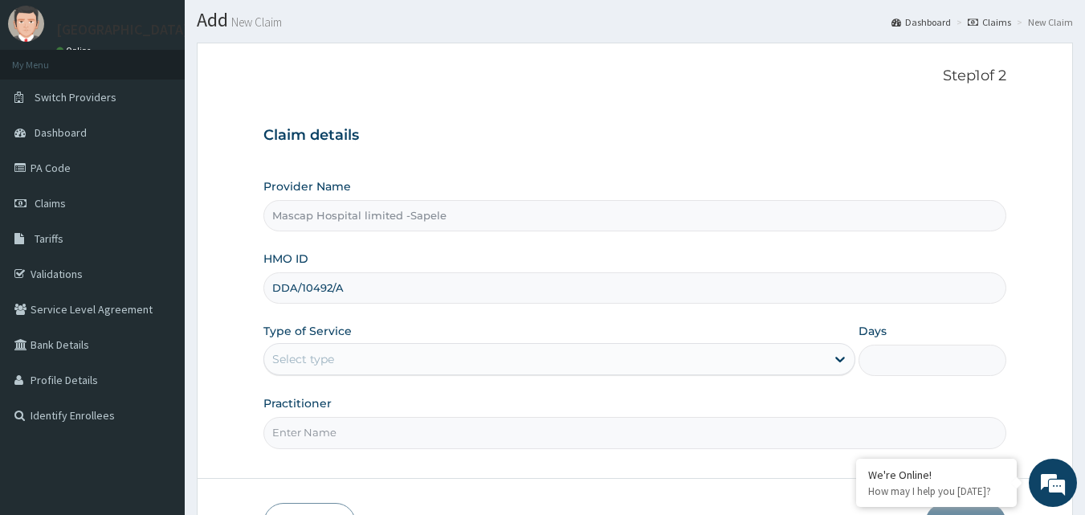
scroll to position [80, 0]
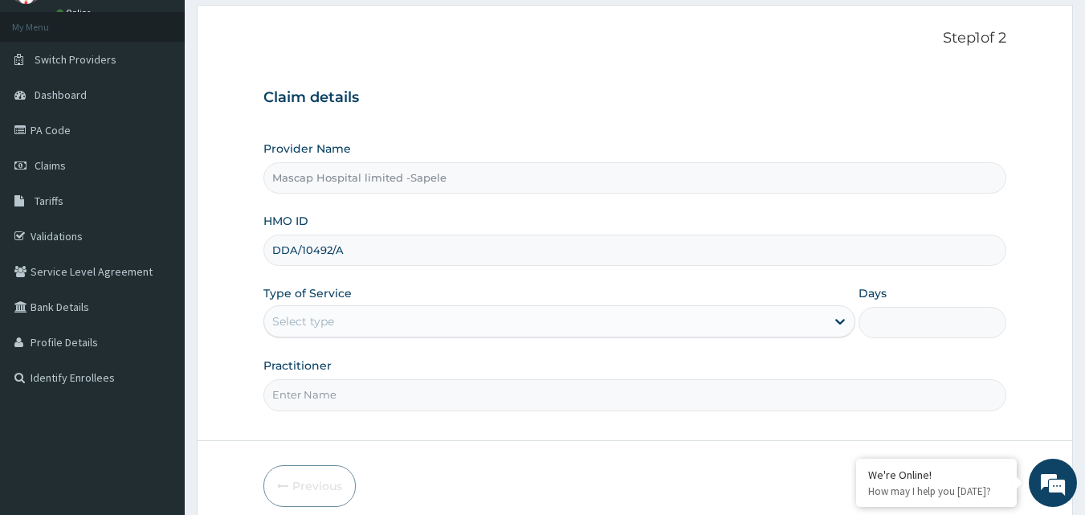
type input "DDA/10492/A"
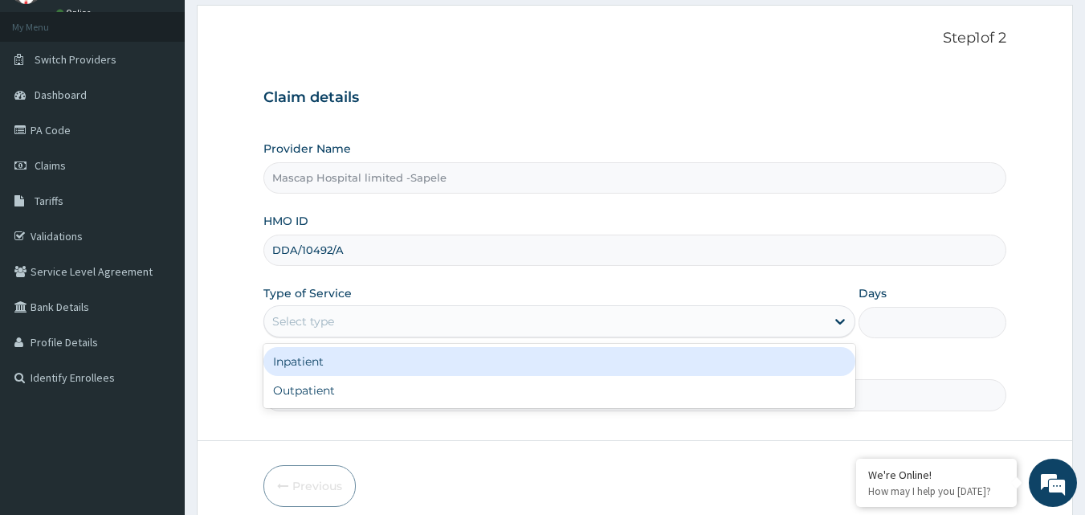
click at [825, 322] on div "Select type" at bounding box center [544, 321] width 561 height 26
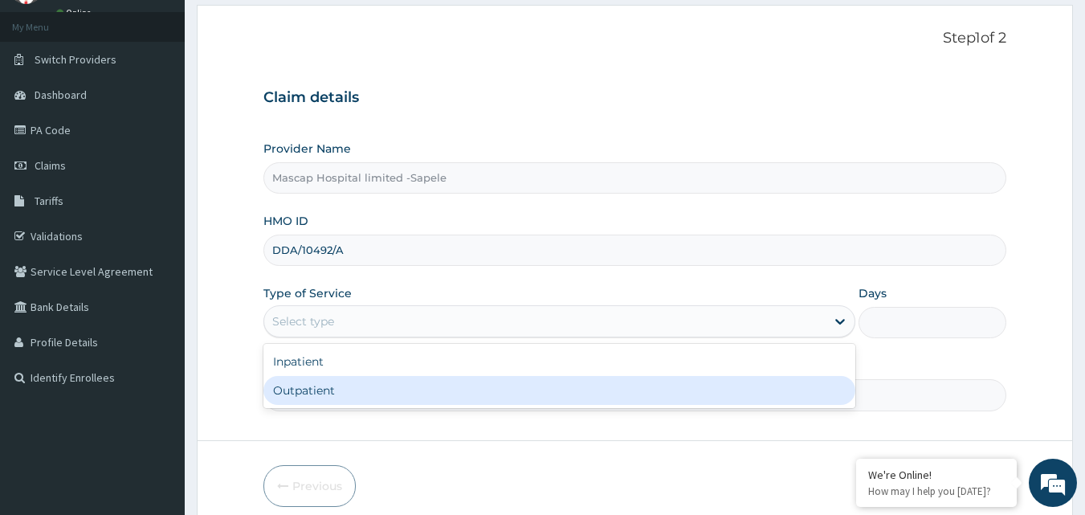
click at [694, 383] on div "Outpatient" at bounding box center [559, 390] width 592 height 29
type input "1"
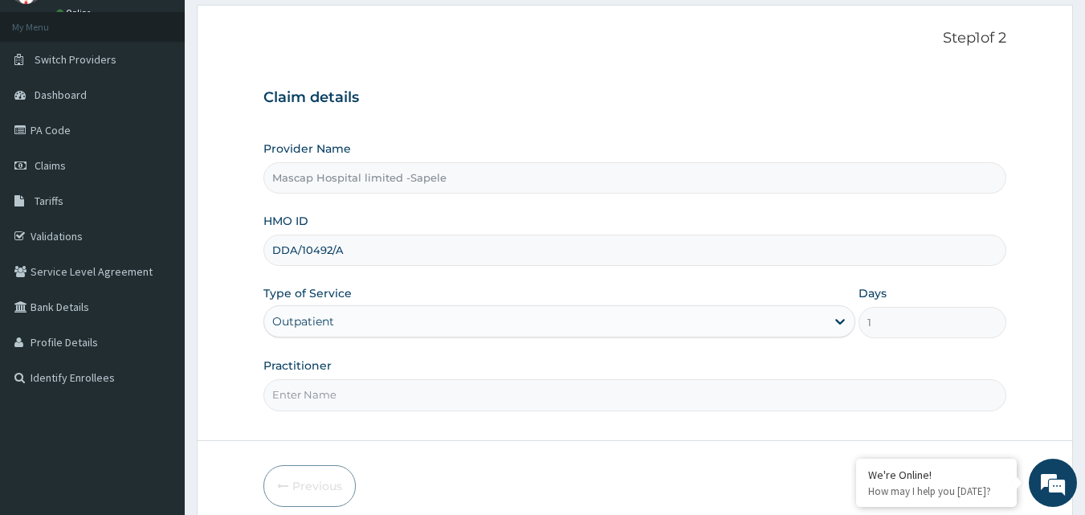
click at [610, 397] on input "Practitioner" at bounding box center [635, 394] width 744 height 31
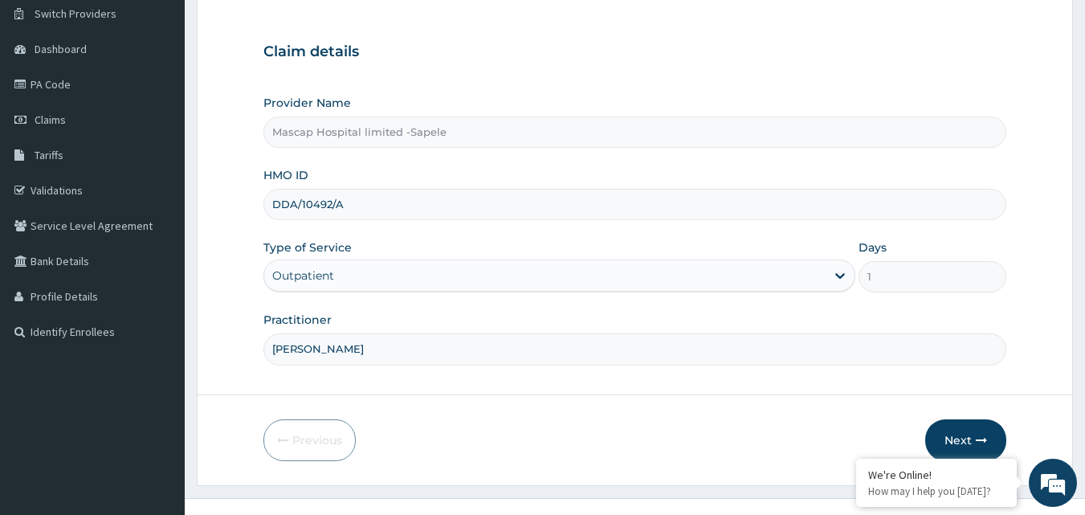
scroll to position [150, 0]
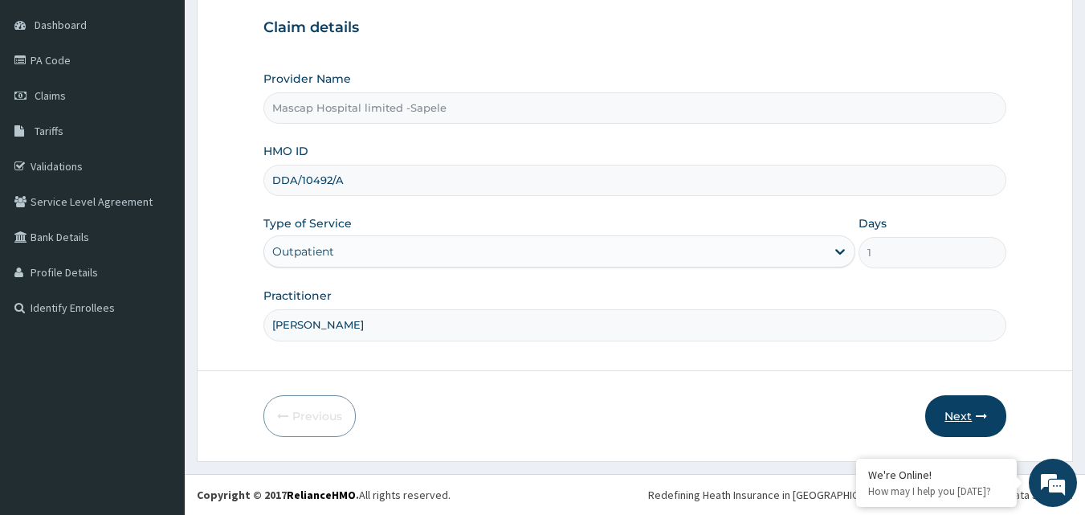
type input "DR JAMES"
click at [960, 420] on button "Next" at bounding box center [965, 416] width 81 height 42
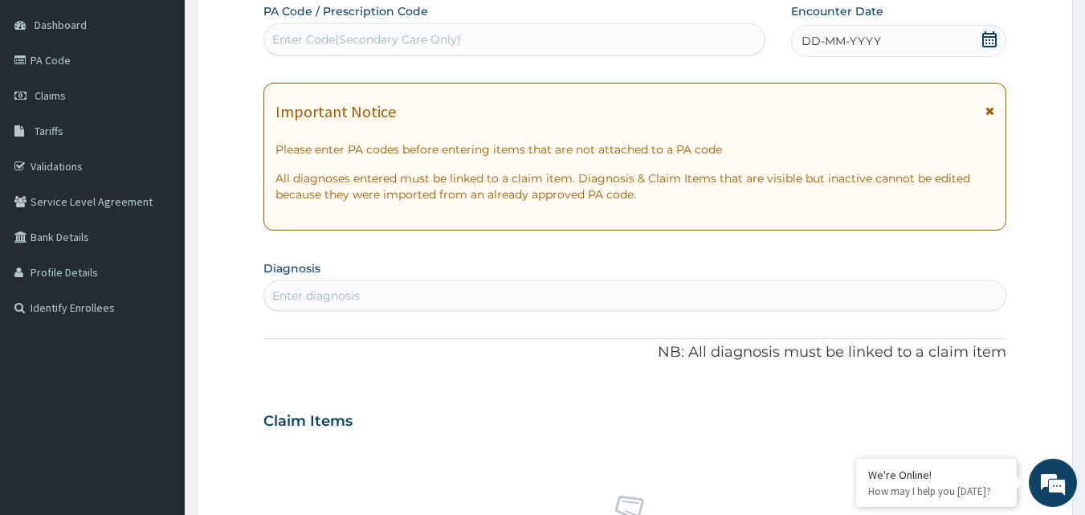
click at [993, 109] on icon at bounding box center [989, 110] width 9 height 11
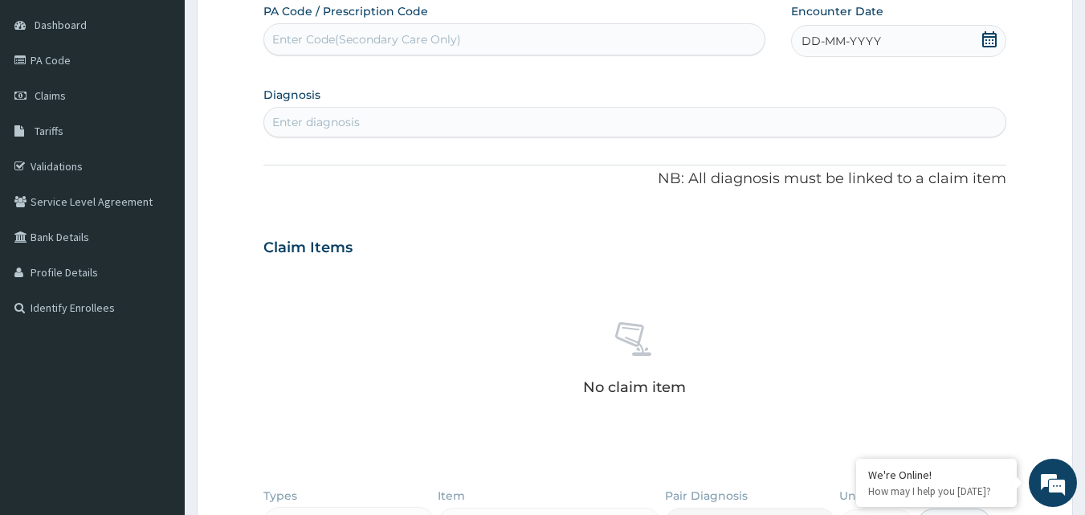
click at [540, 39] on div "Enter Code(Secondary Care Only)" at bounding box center [514, 40] width 501 height 26
type input "PA/60660A"
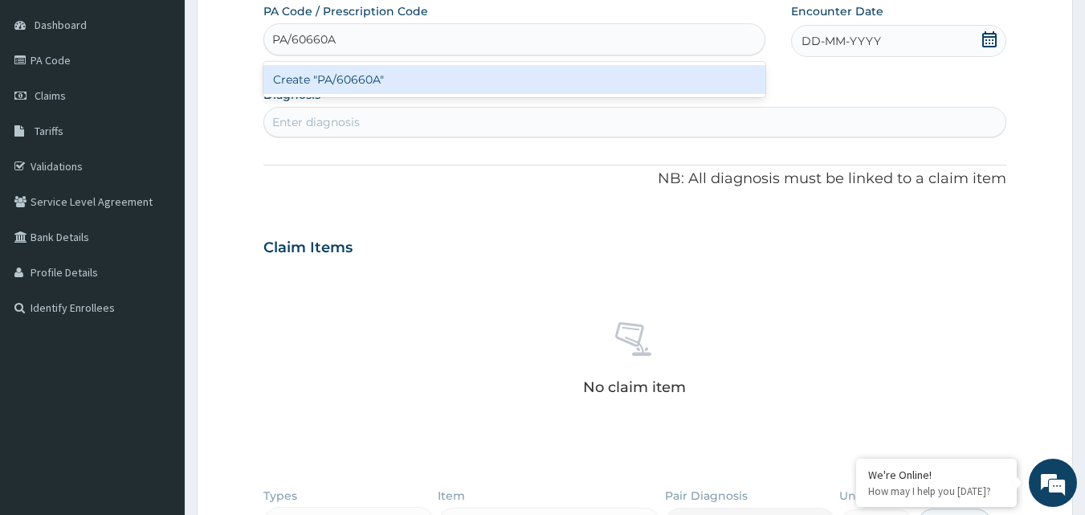
click at [504, 80] on div "Create "PA/60660A"" at bounding box center [514, 79] width 503 height 29
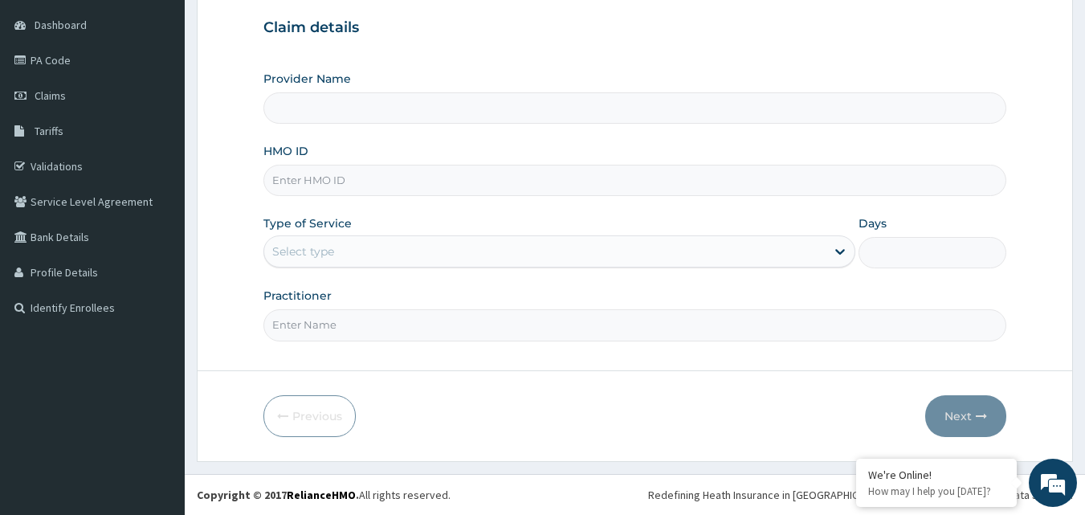
click at [413, 181] on input "HMO ID" at bounding box center [635, 180] width 744 height 31
type input "DDA/10447/A"
click at [838, 243] on icon at bounding box center [840, 251] width 16 height 16
click at [841, 252] on icon at bounding box center [840, 253] width 10 height 6
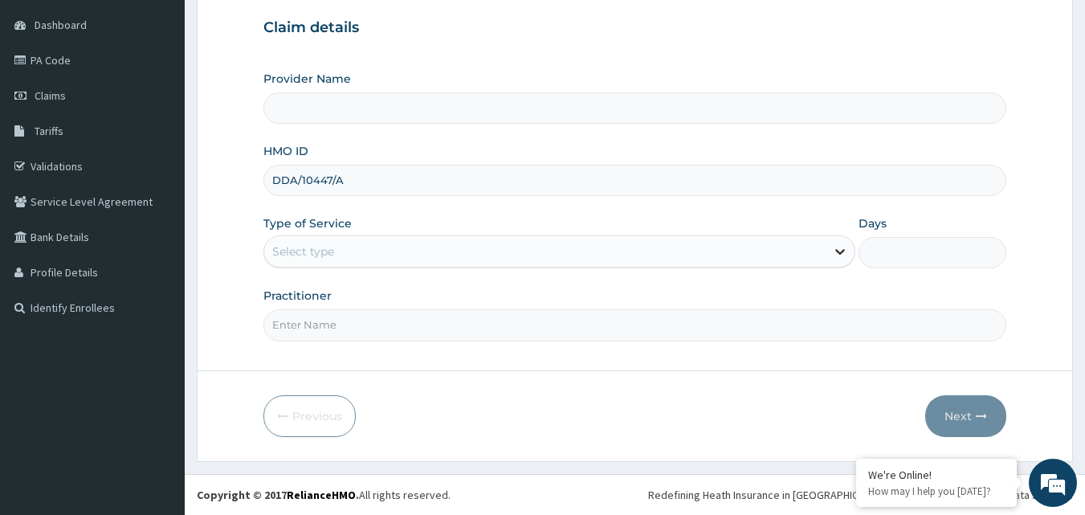
click at [841, 252] on icon at bounding box center [840, 253] width 10 height 6
click at [841, 251] on icon at bounding box center [840, 251] width 16 height 16
type input "Mascap Hospital limited -Sapele"
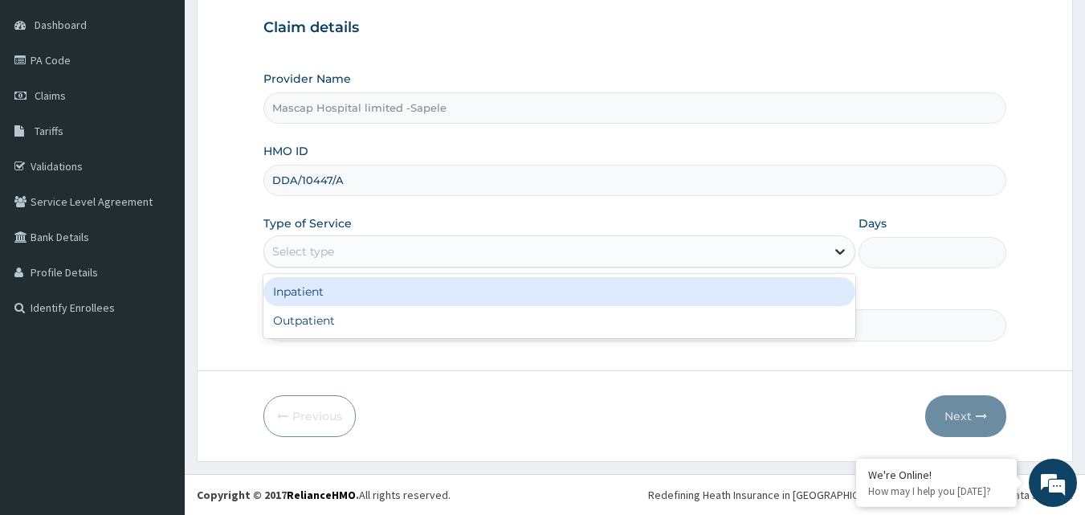
click at [838, 252] on icon at bounding box center [840, 253] width 10 height 6
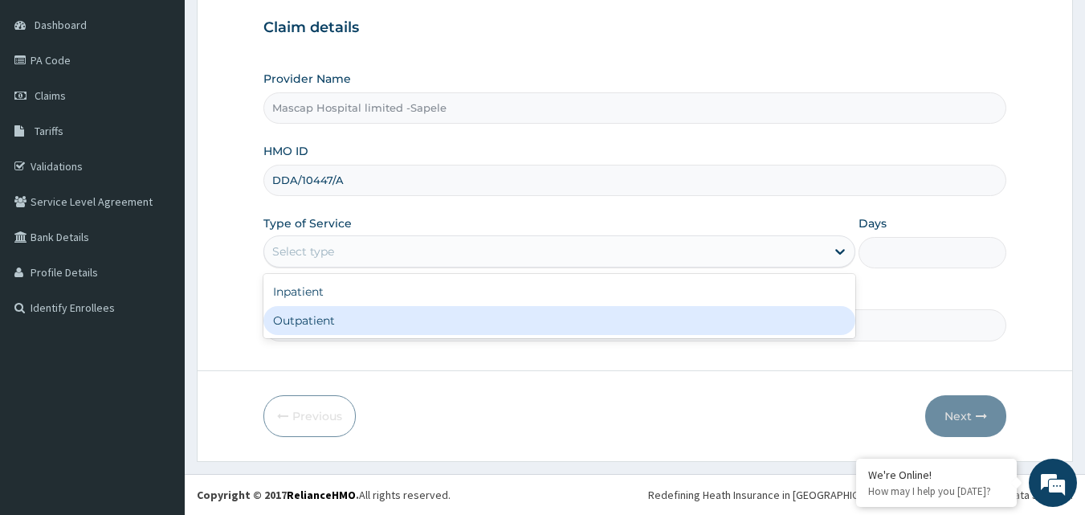
click at [736, 328] on div "Outpatient" at bounding box center [559, 320] width 592 height 29
type input "1"
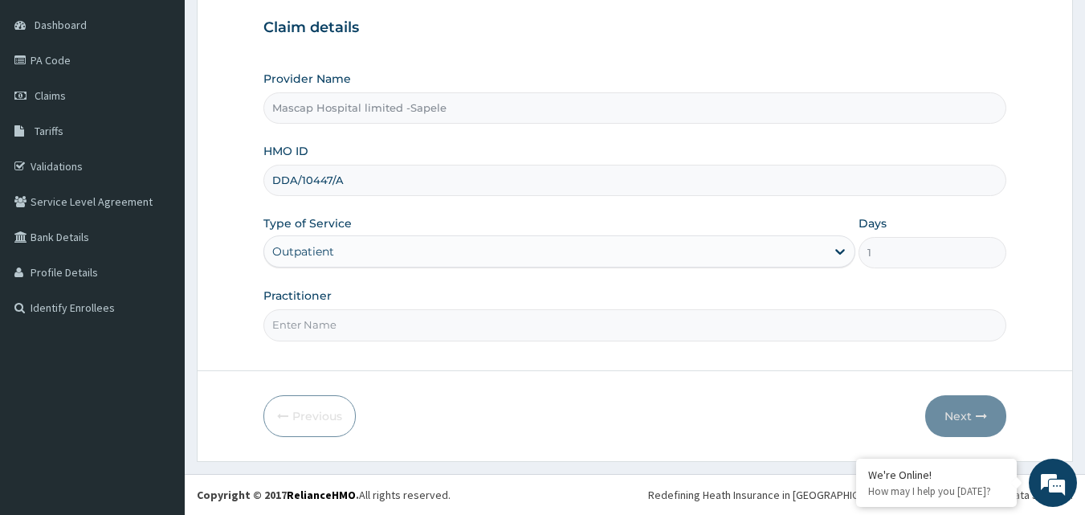
drag, startPoint x: 563, startPoint y: 333, endPoint x: 594, endPoint y: 299, distance: 46.6
click at [562, 332] on input "Practitioner" at bounding box center [635, 324] width 744 height 31
type input "[PERSON_NAME]"
click at [963, 418] on button "Next" at bounding box center [965, 416] width 81 height 42
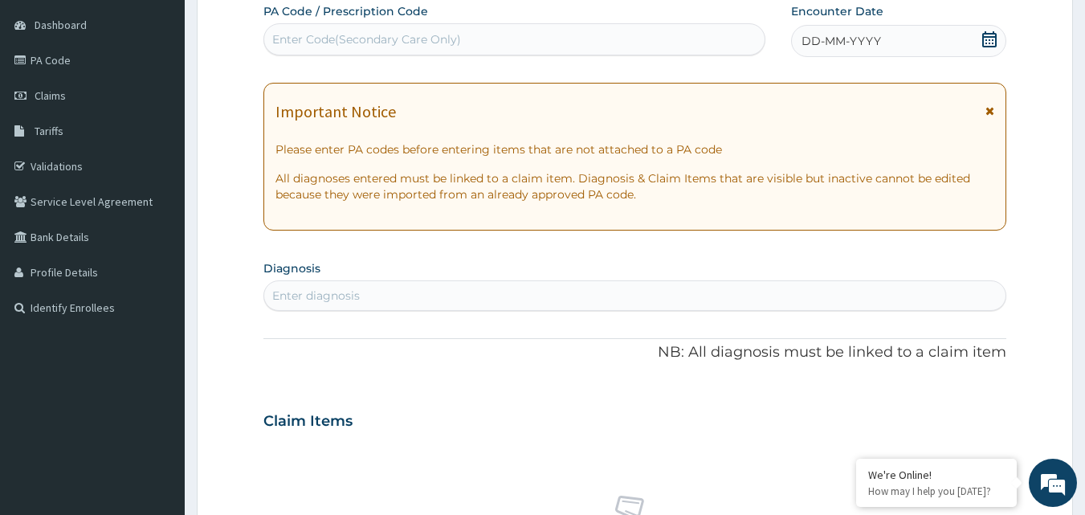
click at [991, 108] on icon at bounding box center [989, 110] width 9 height 11
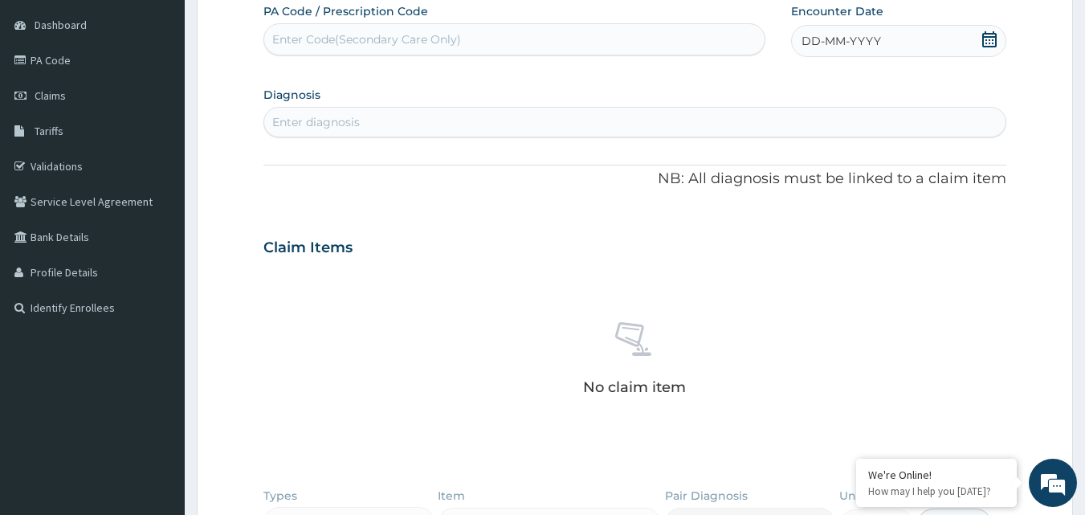
scroll to position [70, 0]
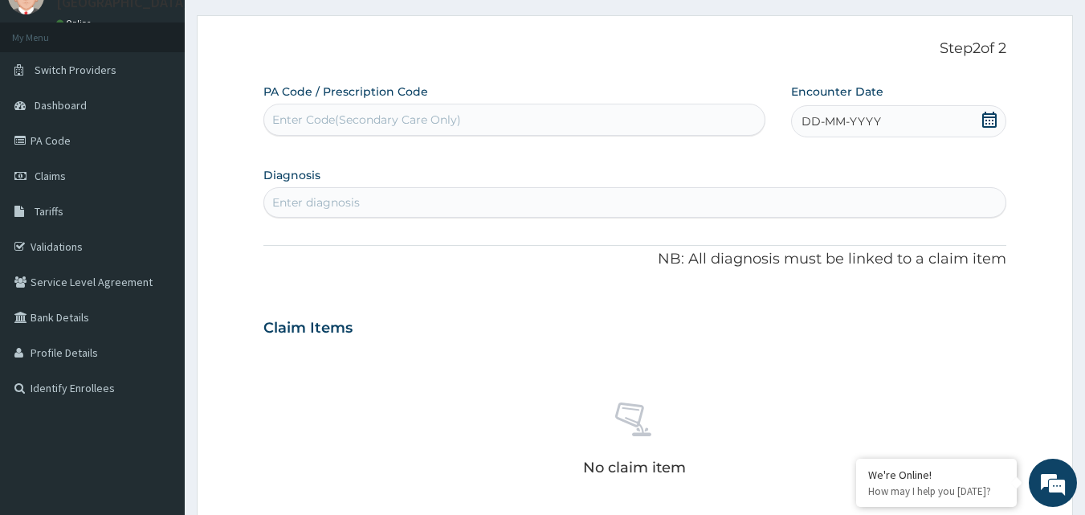
click at [524, 116] on div "Enter Code(Secondary Care Only)" at bounding box center [514, 120] width 501 height 26
click at [369, 203] on div "Enter diagnosis" at bounding box center [635, 203] width 742 height 26
type input "D"
click at [401, 100] on div "PA Code / Prescription Code Enter Code(Secondary Care Only)" at bounding box center [514, 110] width 503 height 52
drag, startPoint x: 400, startPoint y: 108, endPoint x: 396, endPoint y: 116, distance: 9.7
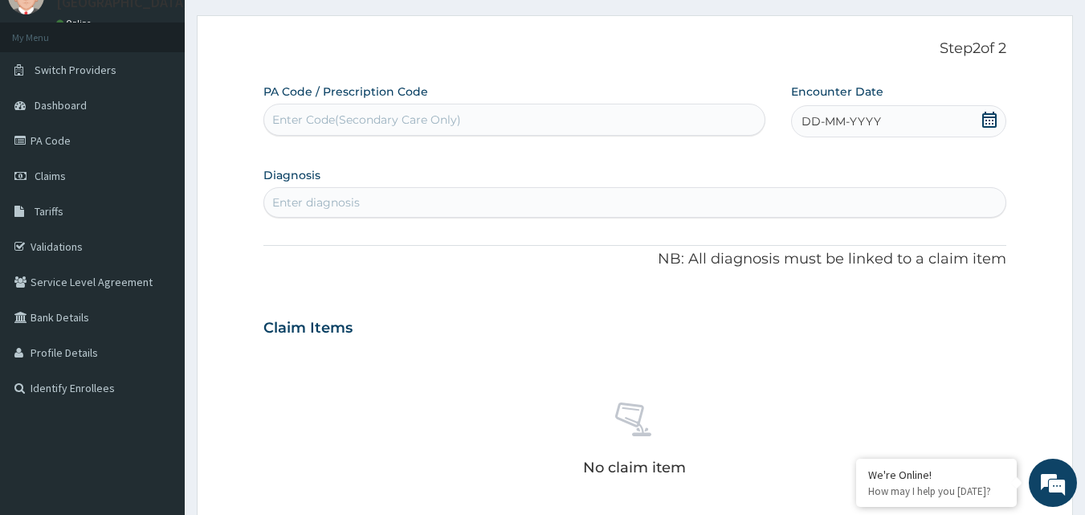
click at [398, 112] on div "Enter Code(Secondary Care Only)" at bounding box center [514, 120] width 501 height 26
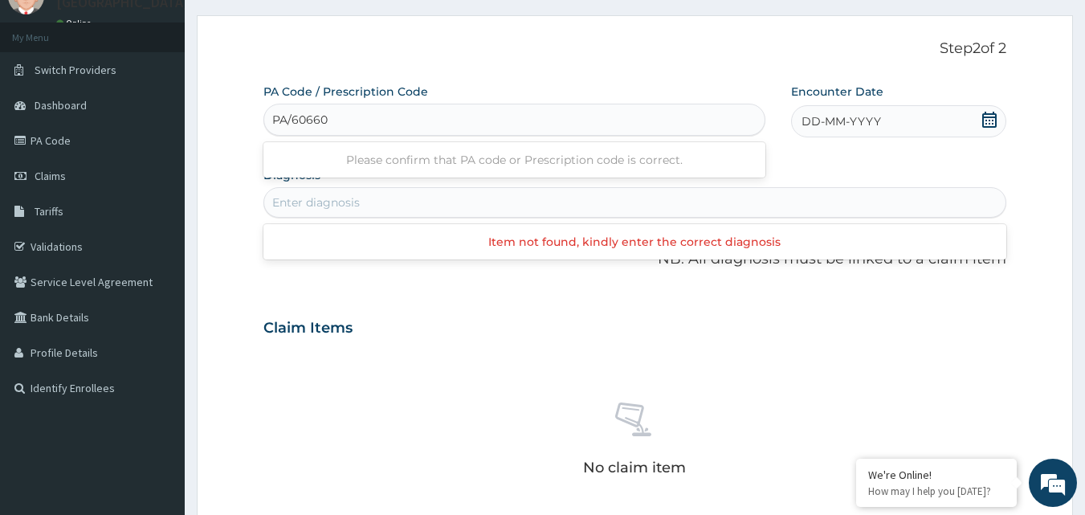
type input "PA/60660A"
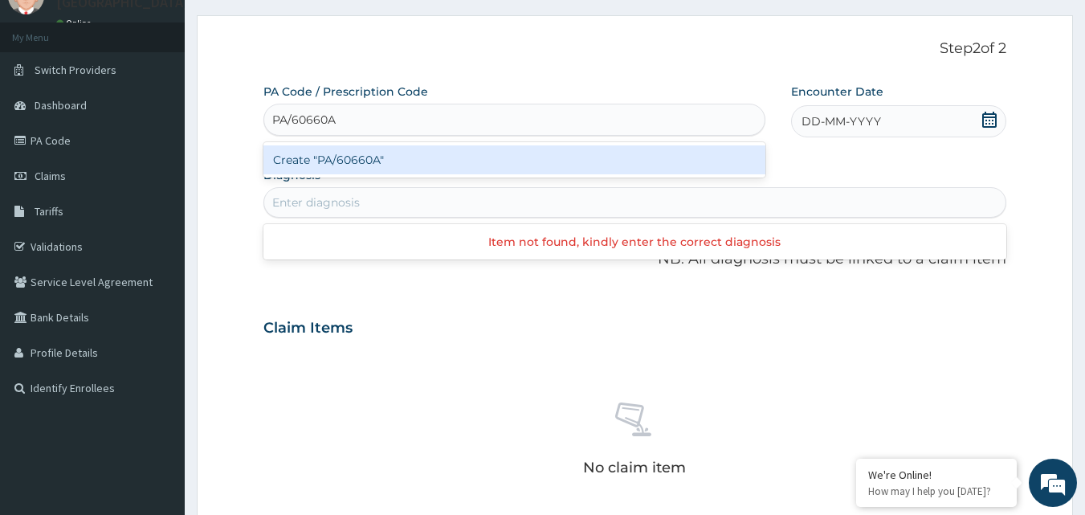
click at [353, 168] on div "Create "PA/60660A"" at bounding box center [514, 159] width 503 height 29
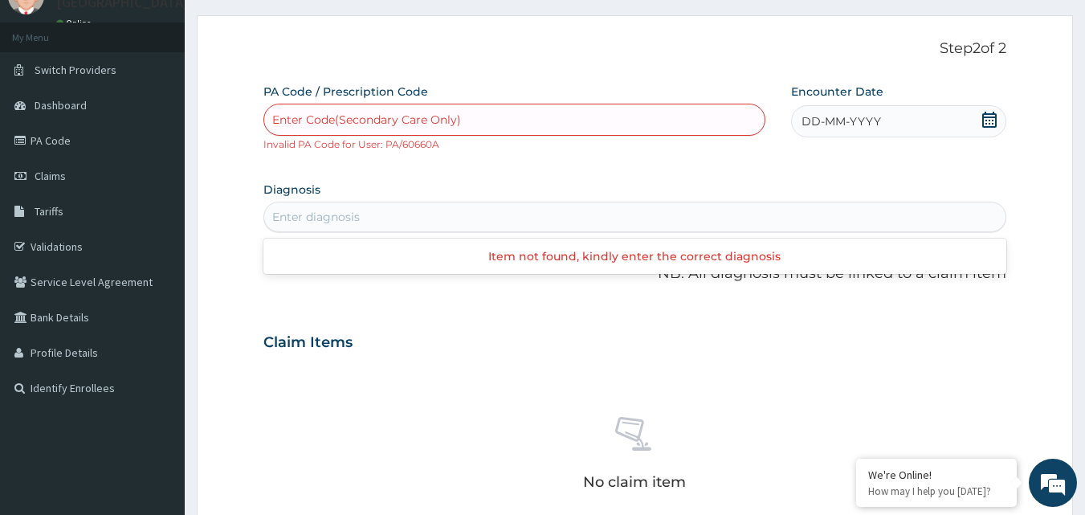
click at [450, 124] on div "Enter Code(Secondary Care Only)" at bounding box center [366, 120] width 189 height 16
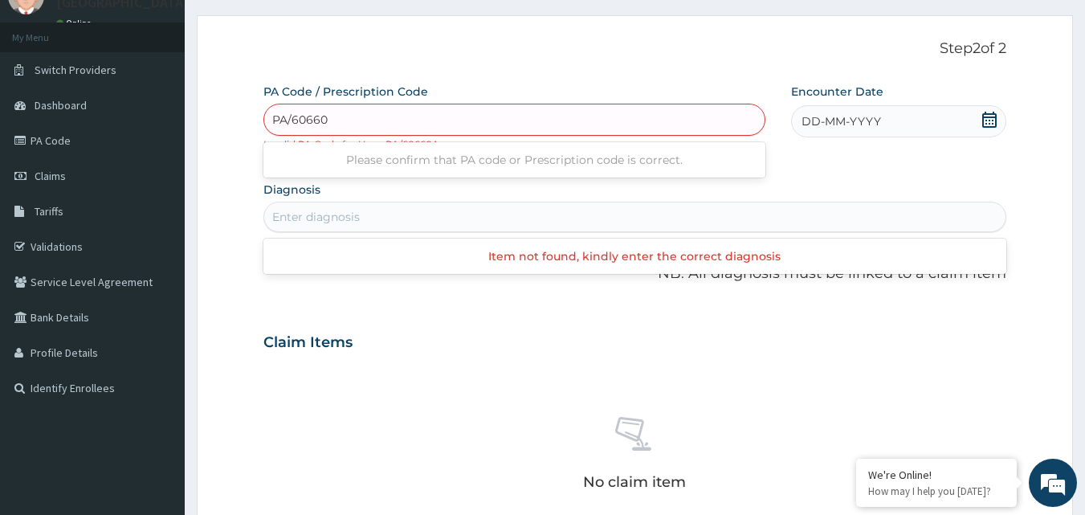
type input "PA/60660A"
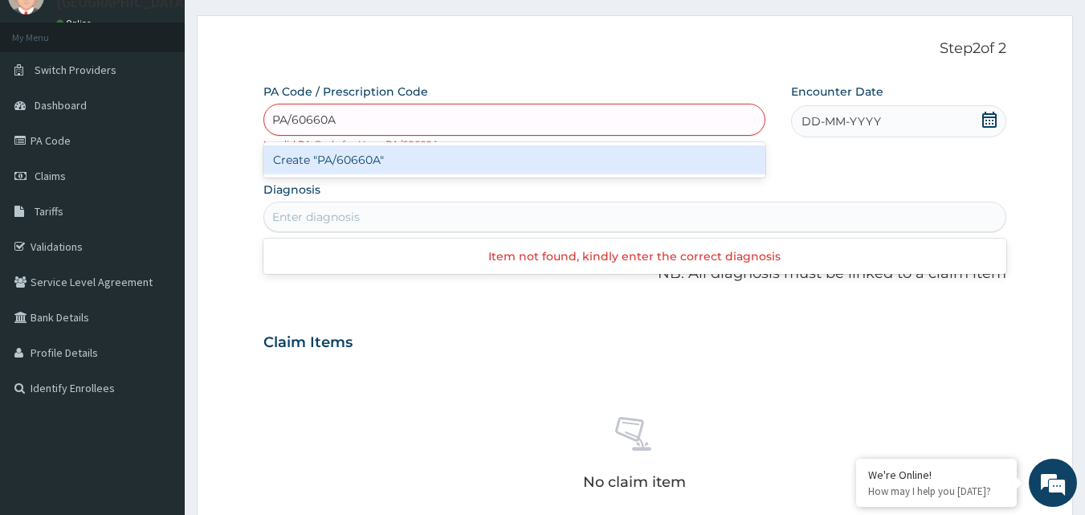
click at [404, 161] on div "Create "PA/60660A"" at bounding box center [514, 159] width 503 height 29
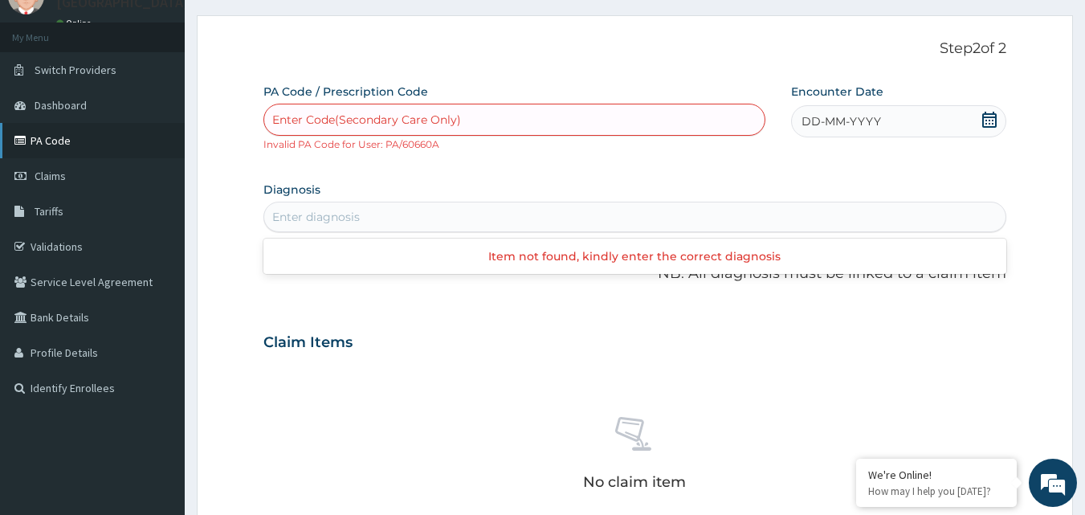
click at [76, 141] on link "PA Code" at bounding box center [92, 140] width 185 height 35
